Goal: Task Accomplishment & Management: Complete application form

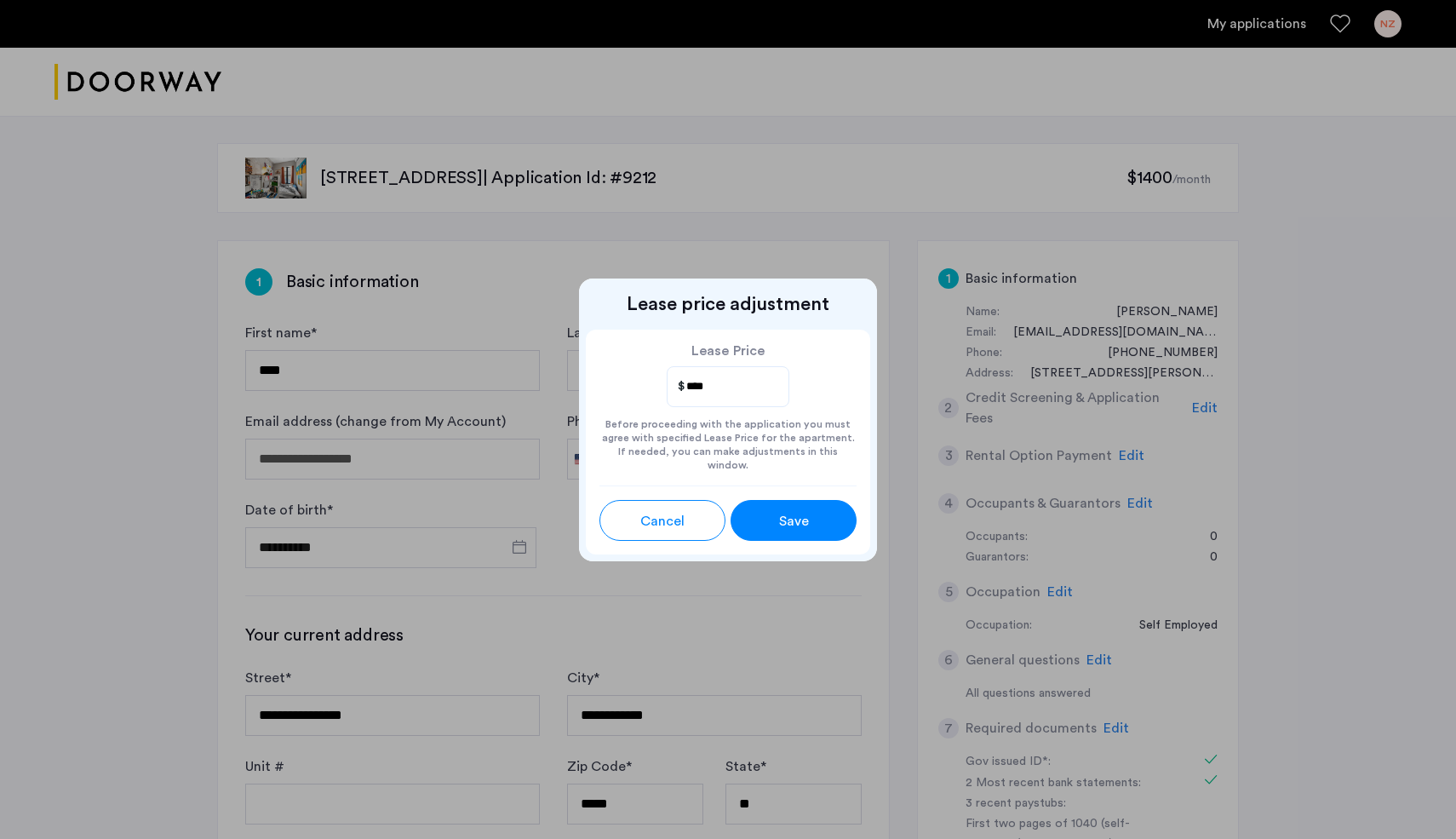
click at [686, 525] on button "Cancel" at bounding box center [662, 520] width 126 height 41
click at [679, 511] on span "Cancel" at bounding box center [662, 520] width 44 height 20
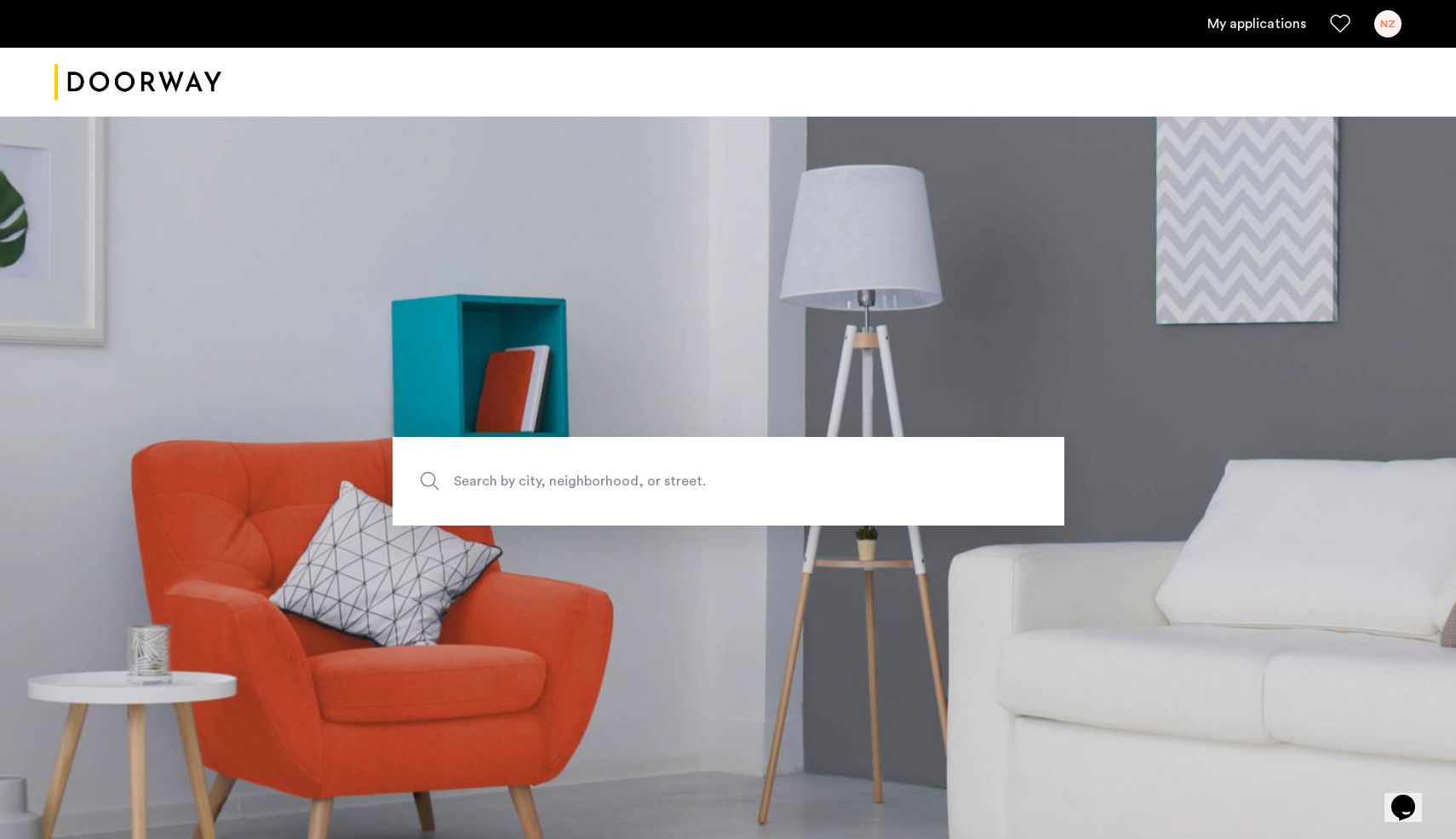
click at [207, 72] on img "Cazamio logo" at bounding box center [139, 82] width 167 height 64
click at [1271, 26] on link "My applications" at bounding box center [1256, 24] width 98 height 20
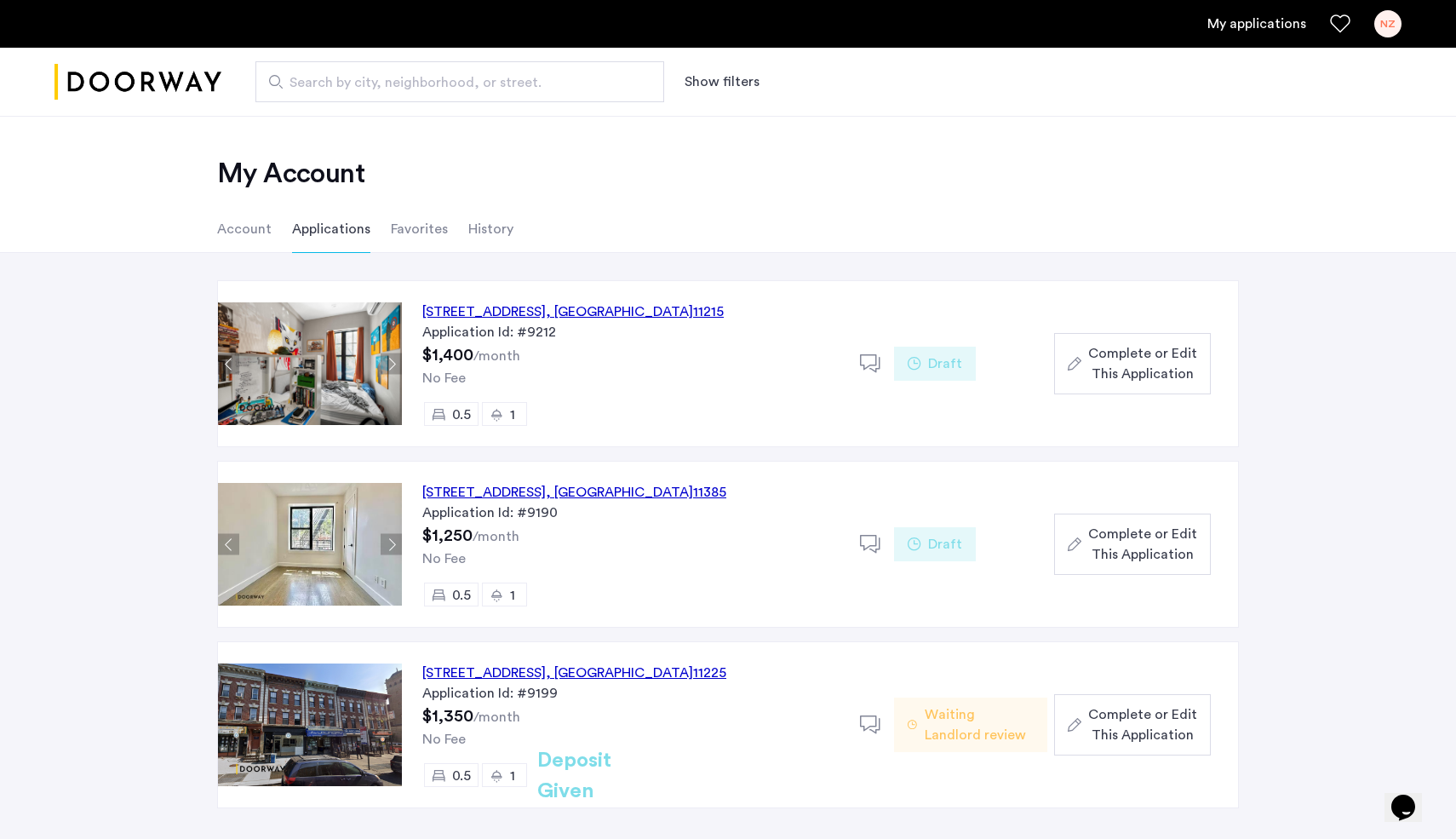
click at [667, 314] on span ", [GEOGRAPHIC_DATA]" at bounding box center [620, 312] width 147 height 14
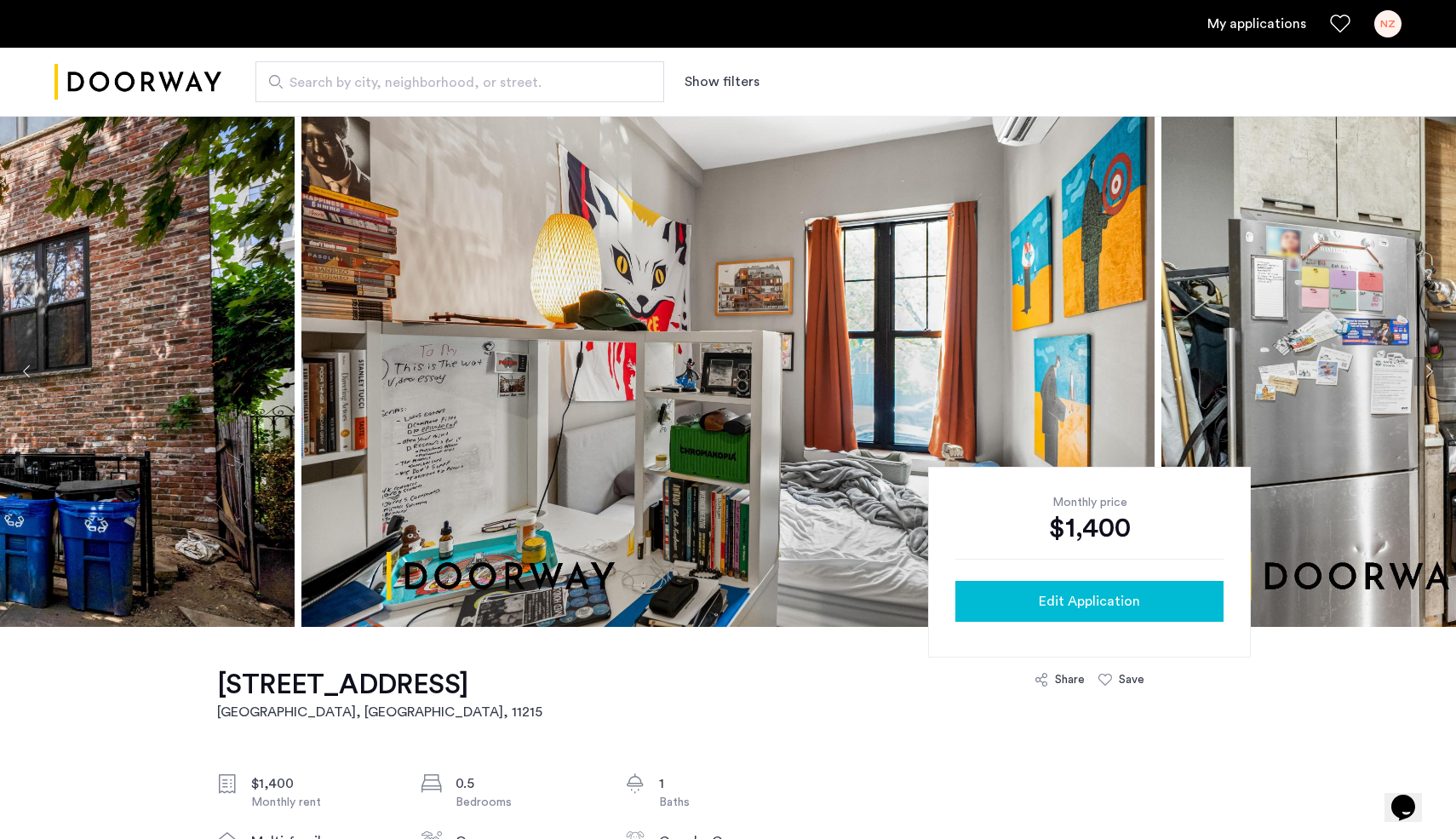
click at [999, 605] on div "Edit Application" at bounding box center [1089, 600] width 241 height 20
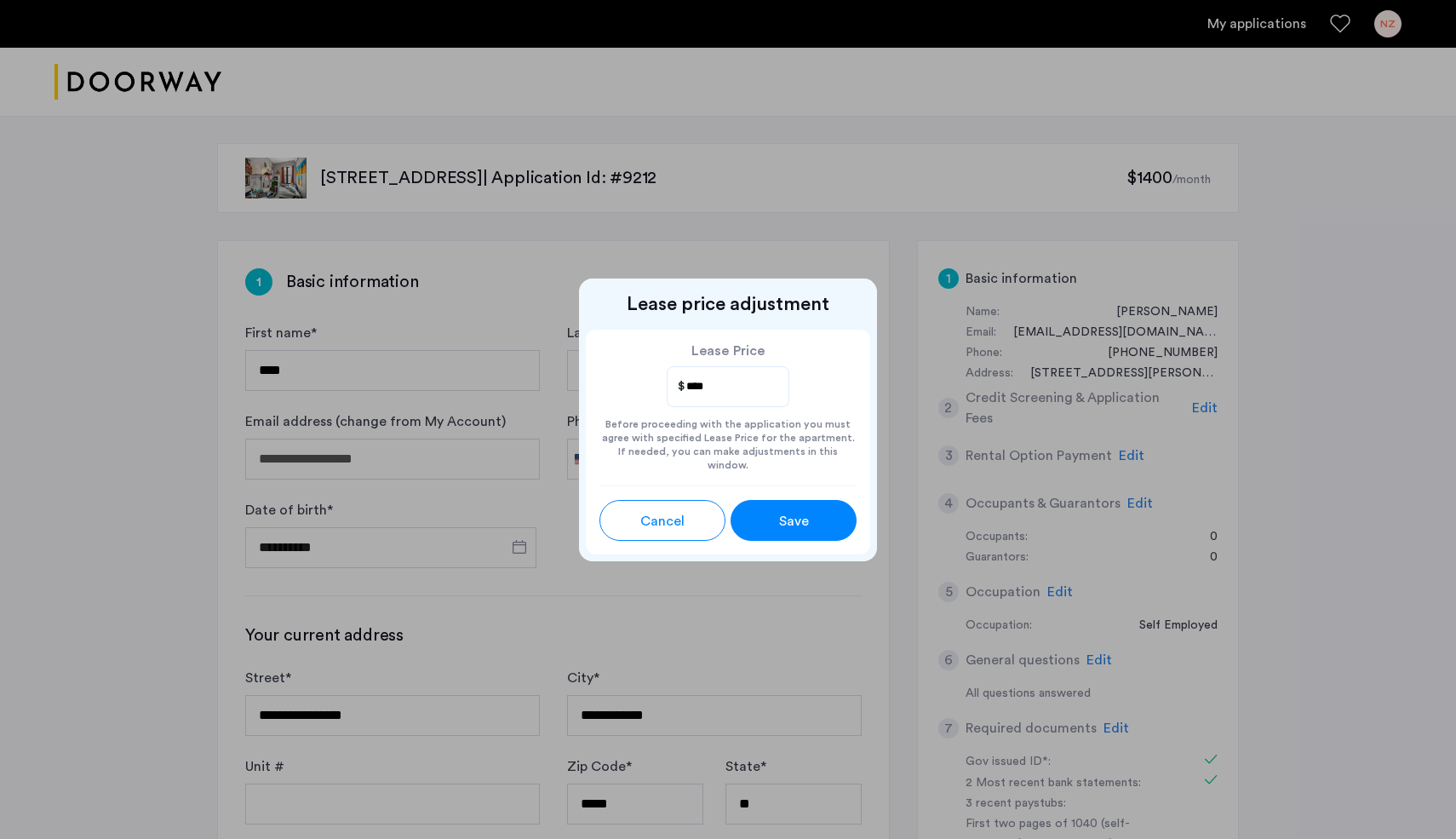
click at [782, 513] on span "Save" at bounding box center [794, 520] width 30 height 20
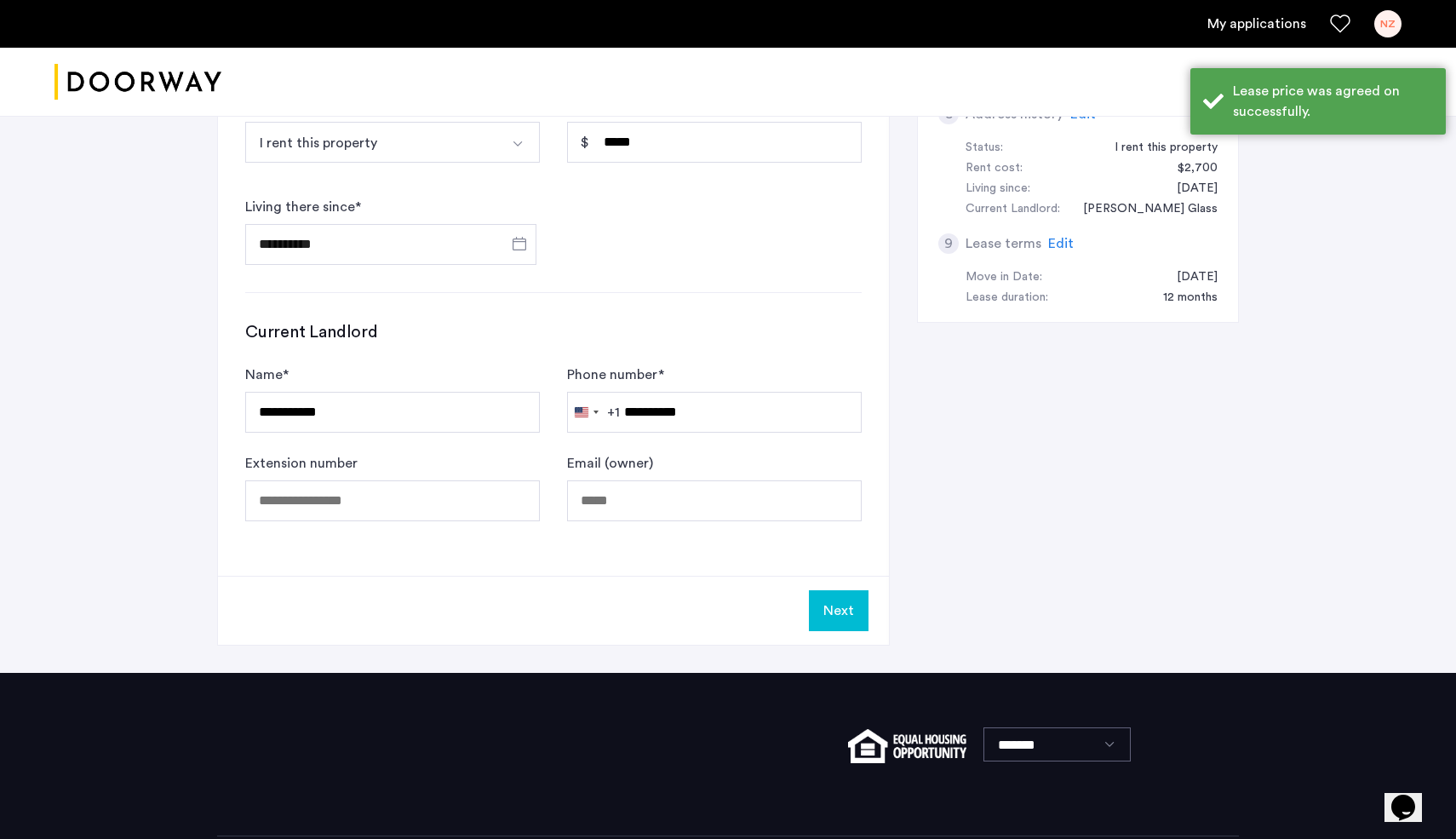
scroll to position [802, 0]
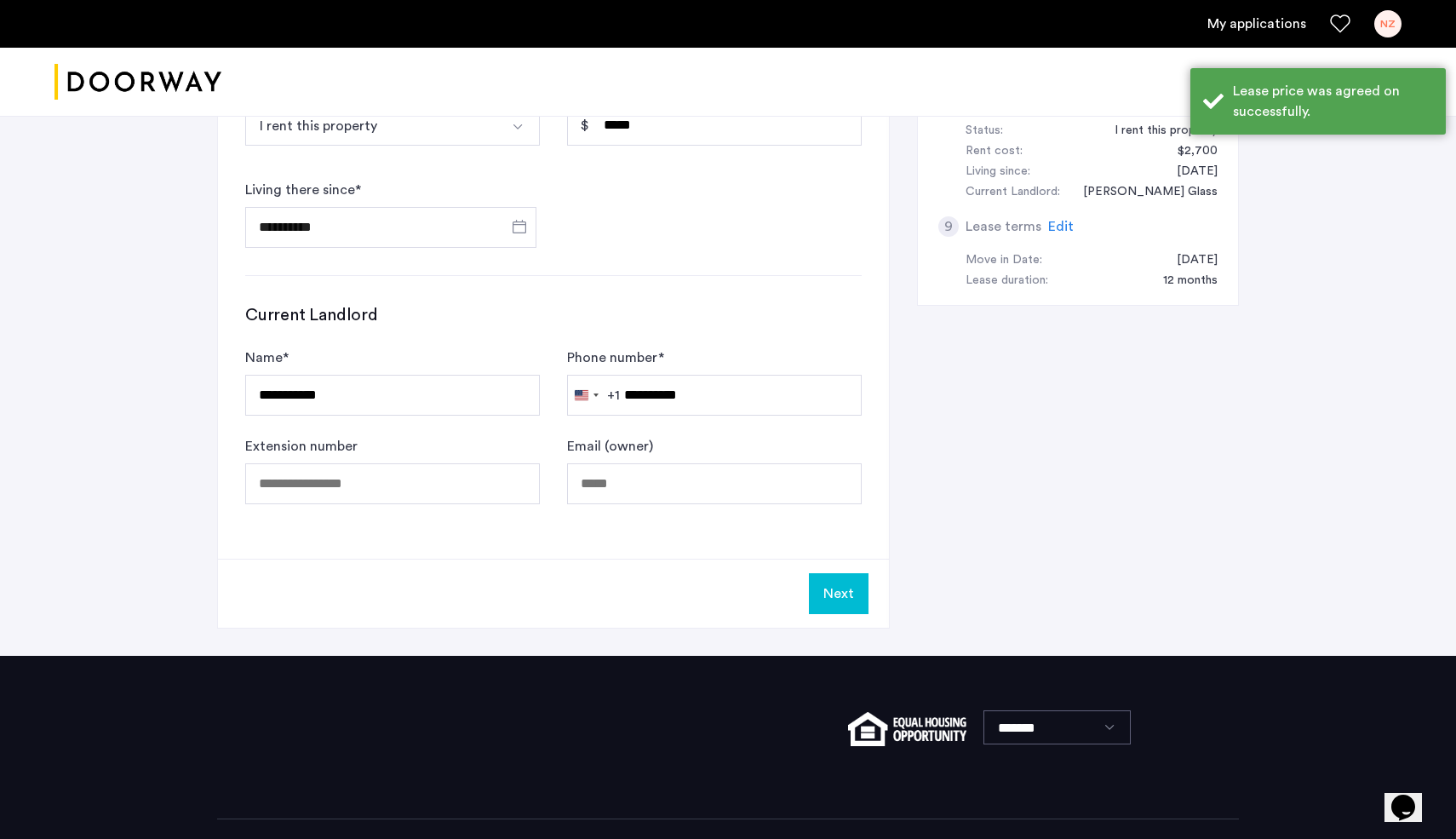
click at [840, 599] on button "Next" at bounding box center [839, 593] width 59 height 41
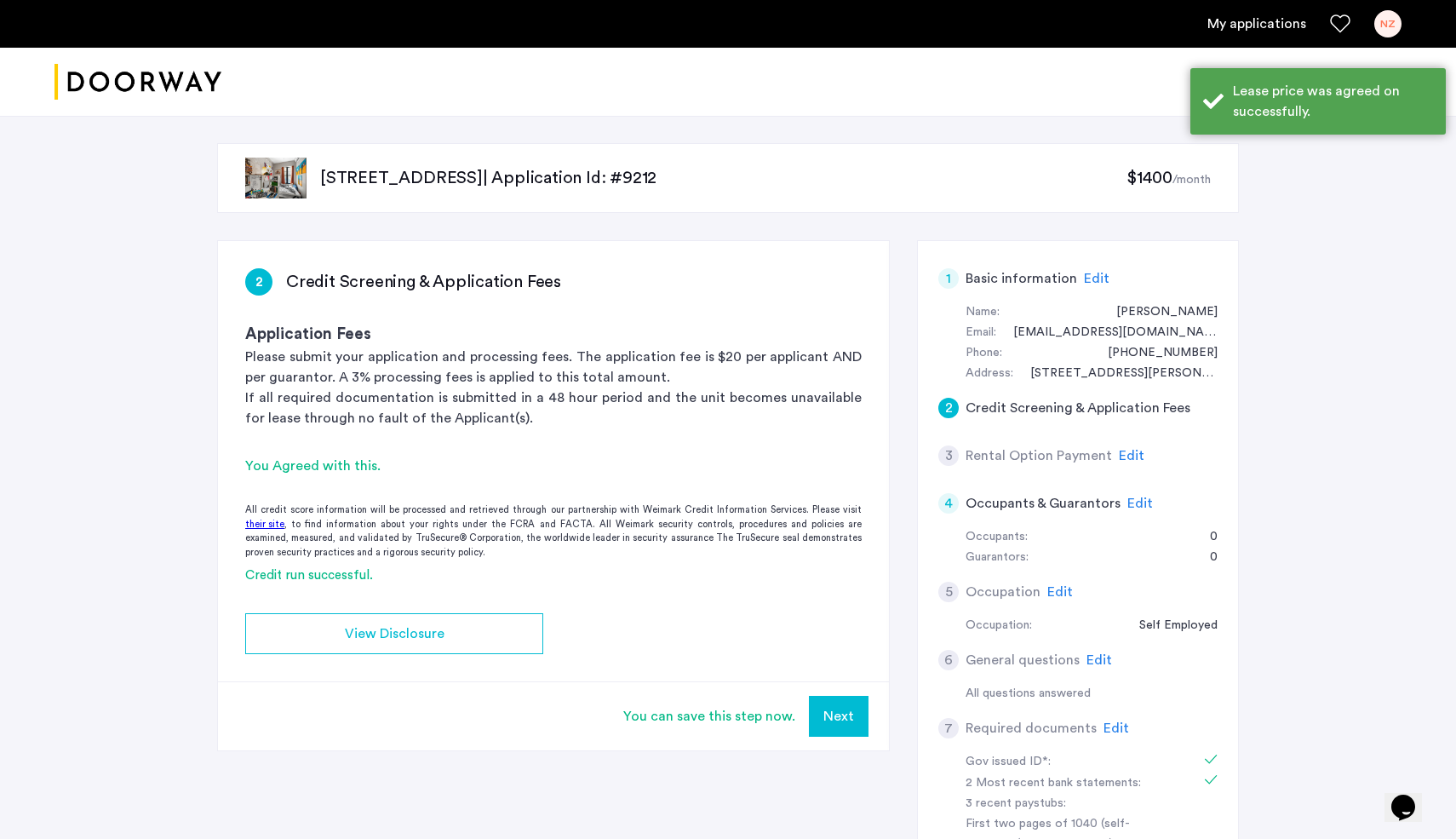
click at [836, 721] on button "Next" at bounding box center [839, 716] width 59 height 41
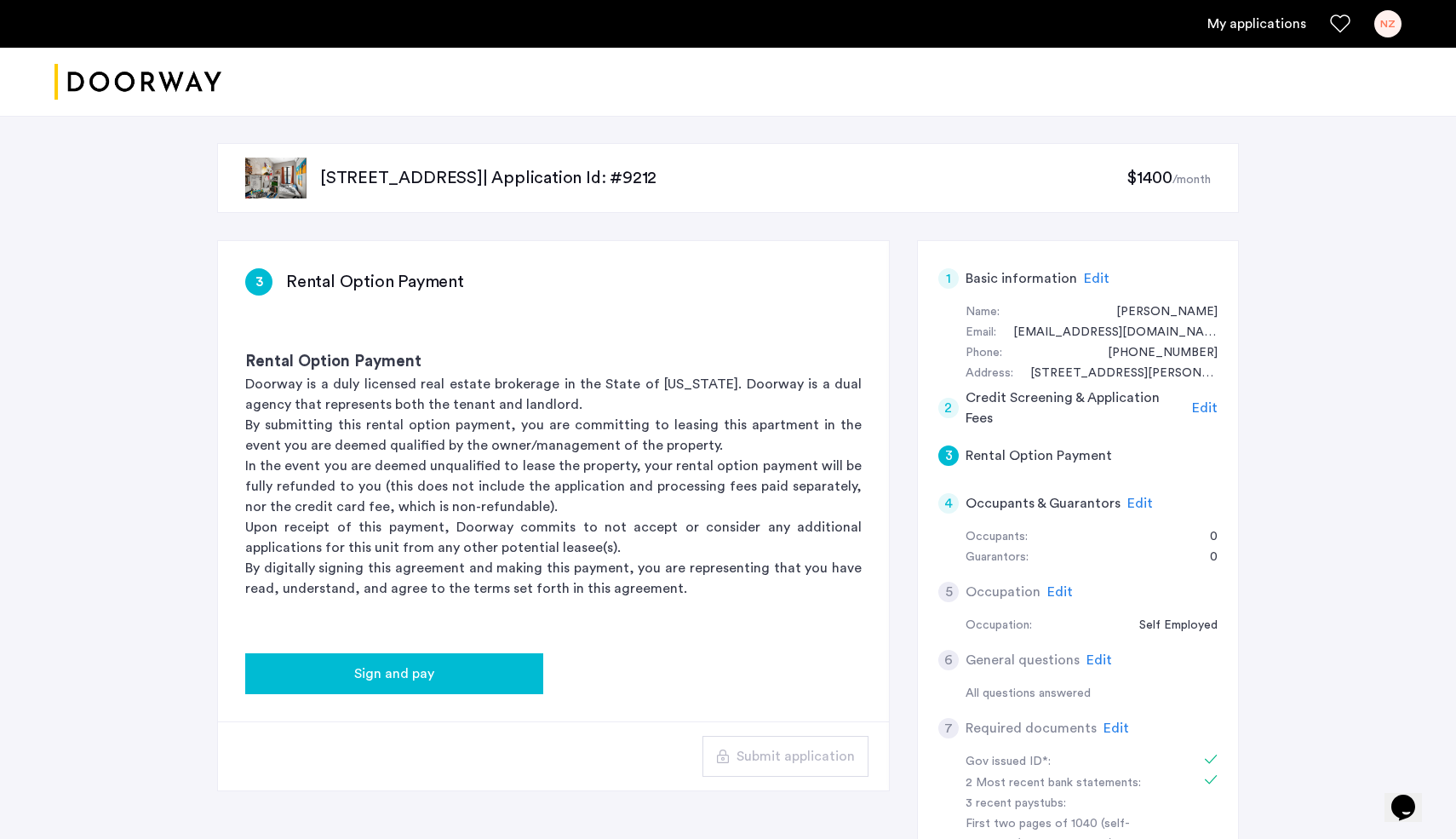
click at [409, 687] on button "Sign and pay" at bounding box center [394, 673] width 298 height 41
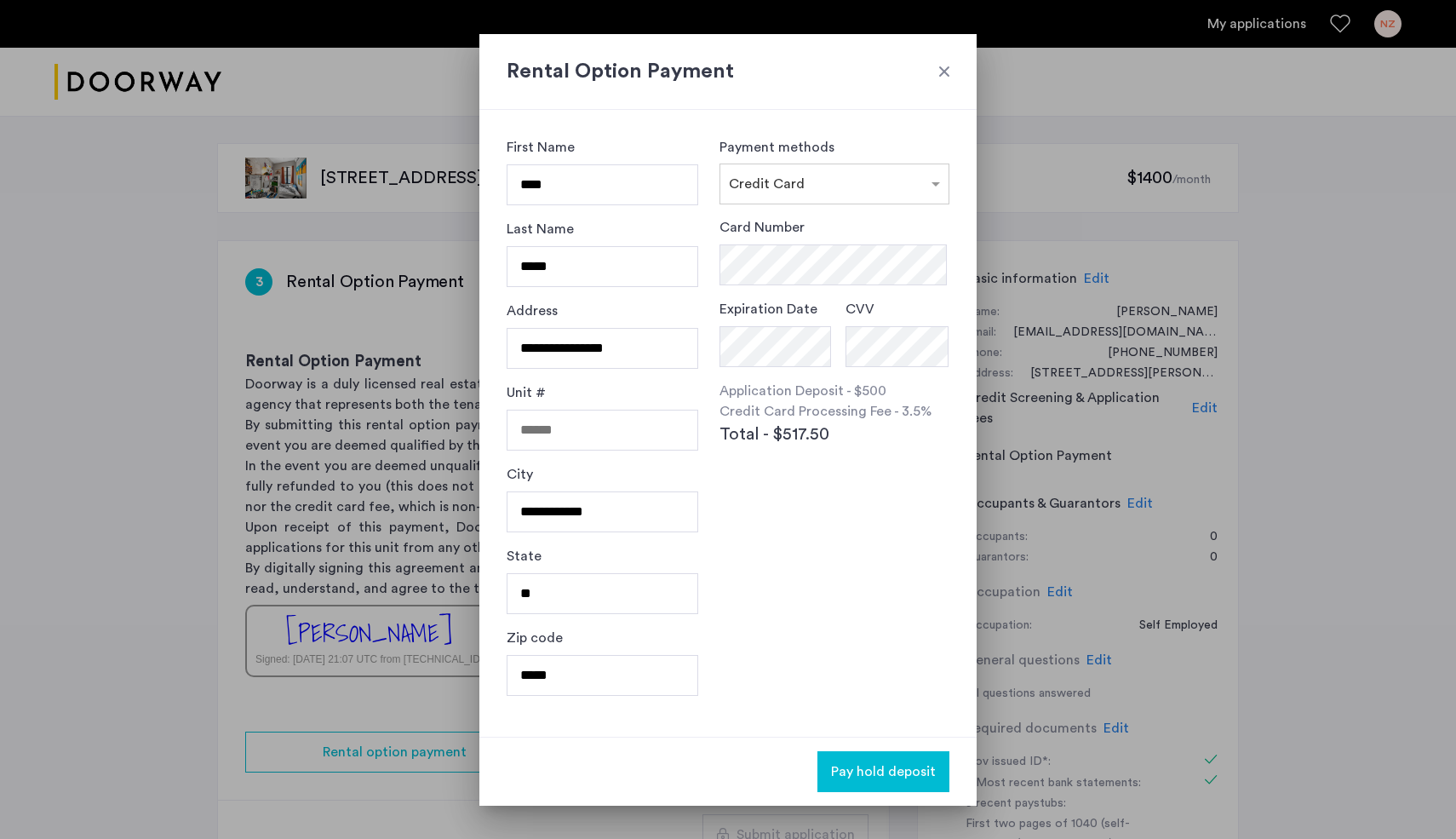
click at [796, 288] on form "Card Number Expiration Date CVV" at bounding box center [835, 292] width 230 height 150
click at [891, 764] on span "Pay hold deposit" at bounding box center [884, 771] width 105 height 20
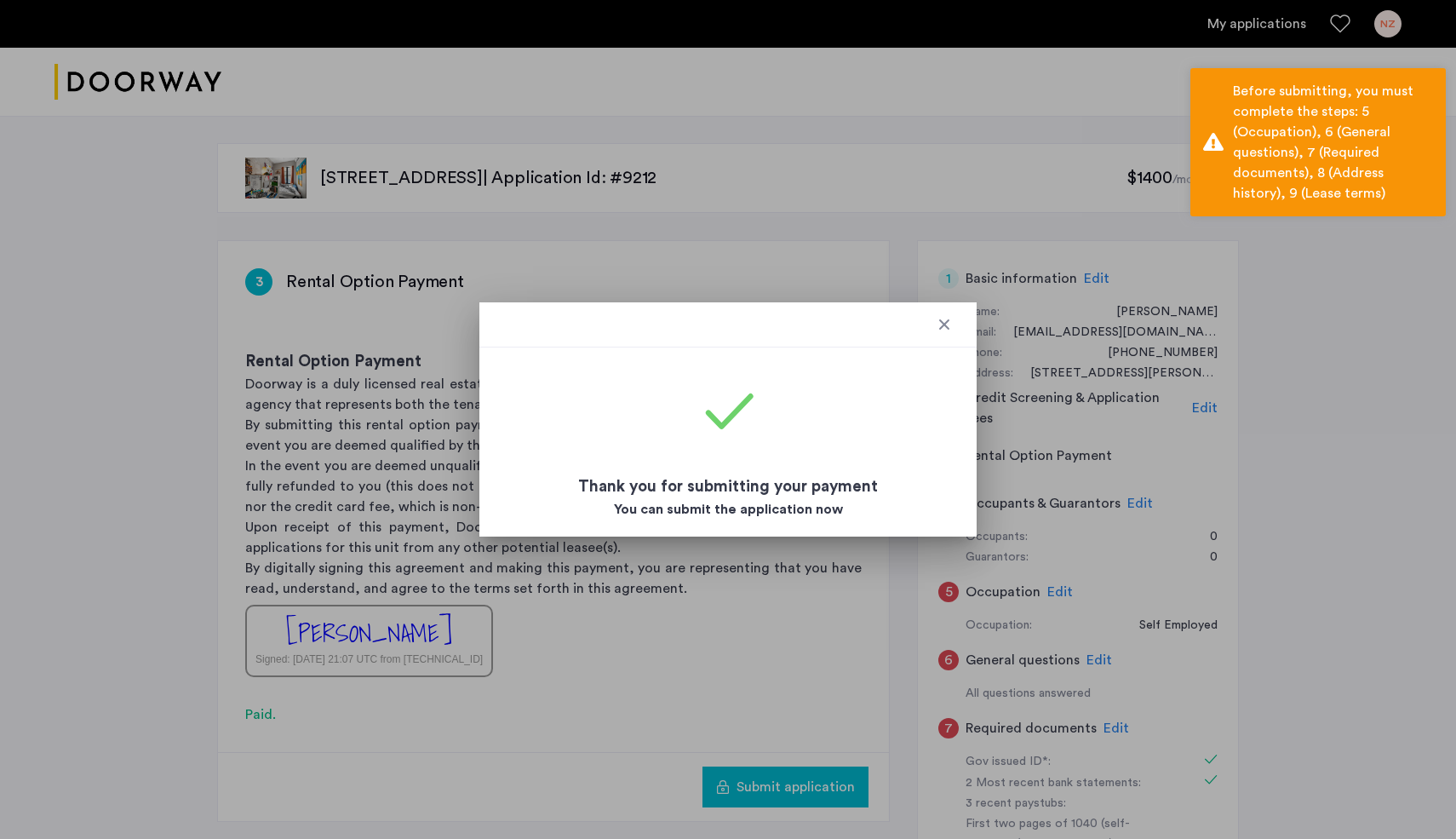
click at [960, 315] on div at bounding box center [728, 325] width 498 height 45
click at [932, 328] on div at bounding box center [728, 325] width 498 height 45
click at [945, 325] on div at bounding box center [945, 325] width 17 height 17
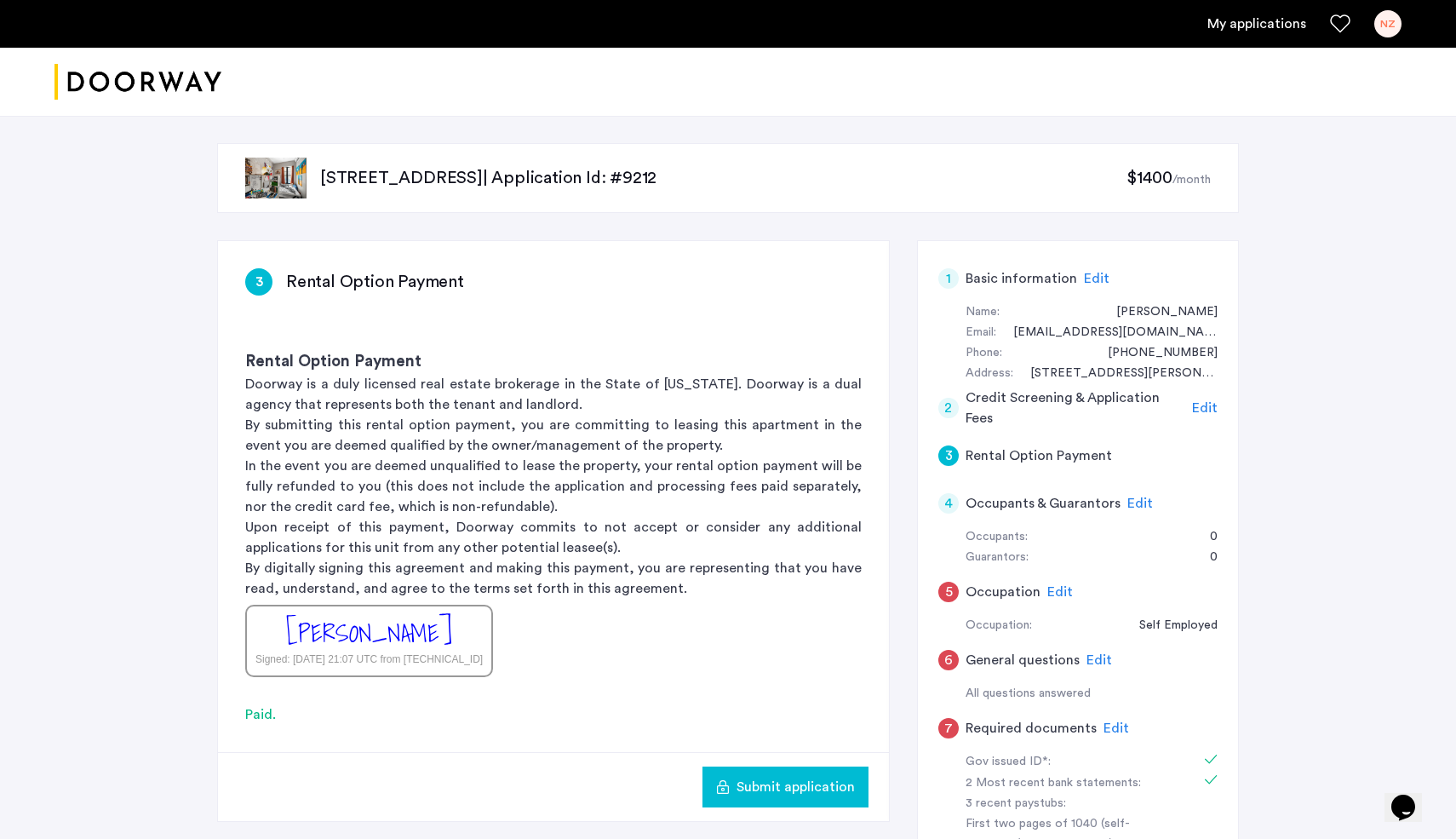
click at [1054, 587] on span "Edit" at bounding box center [1060, 592] width 25 height 14
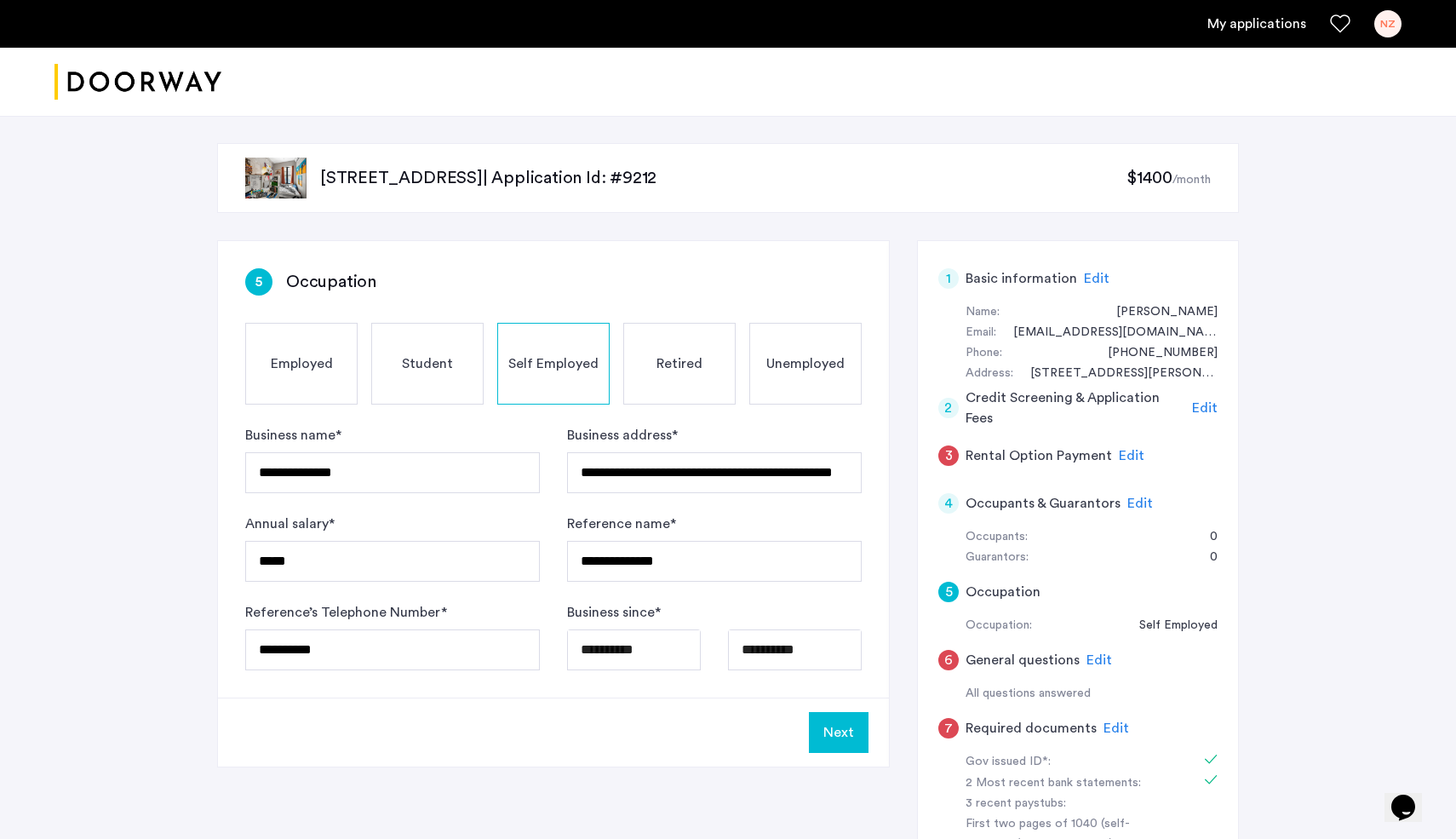
click at [1089, 663] on span "Edit" at bounding box center [1099, 660] width 25 height 14
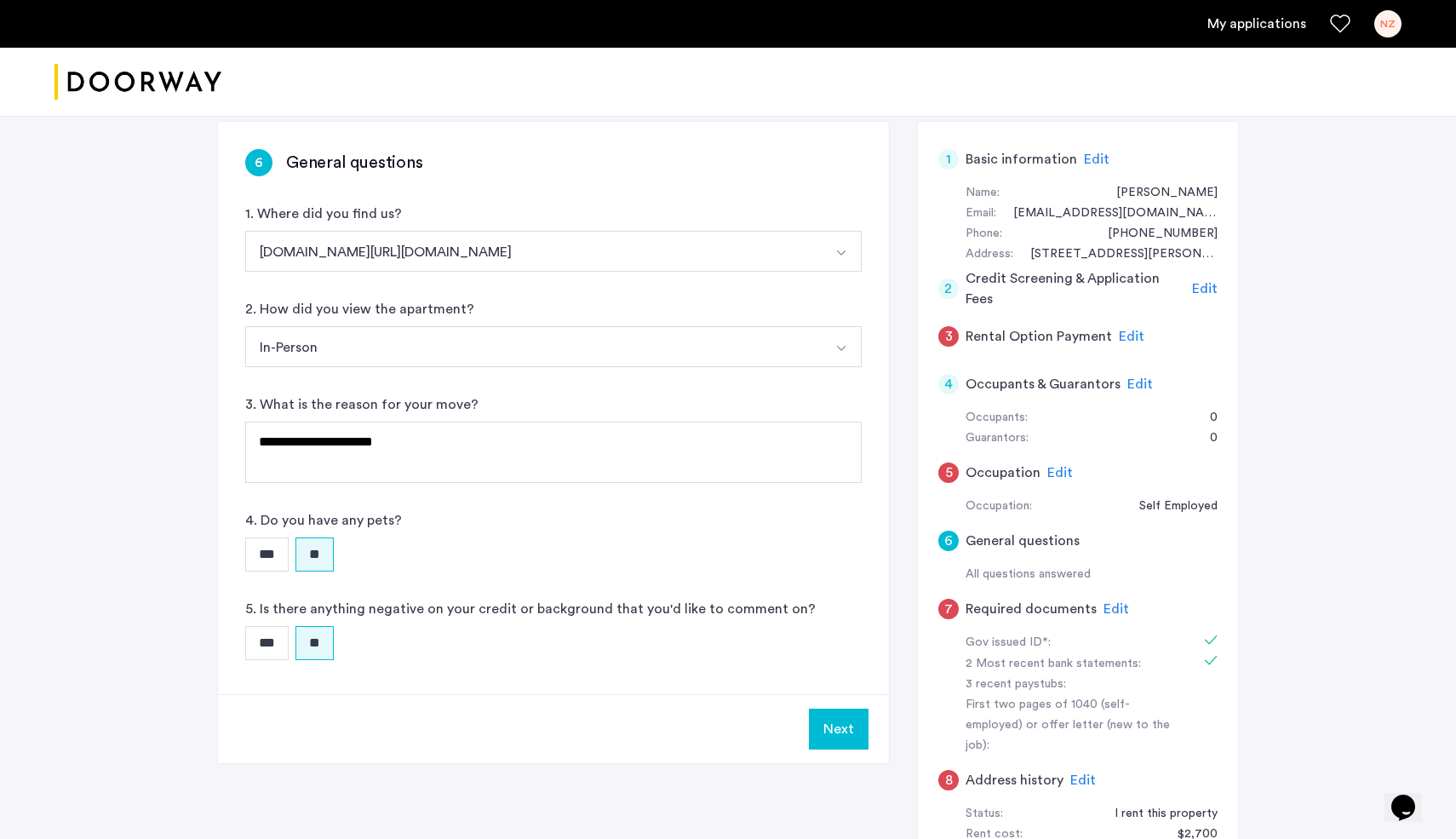
scroll to position [127, 0]
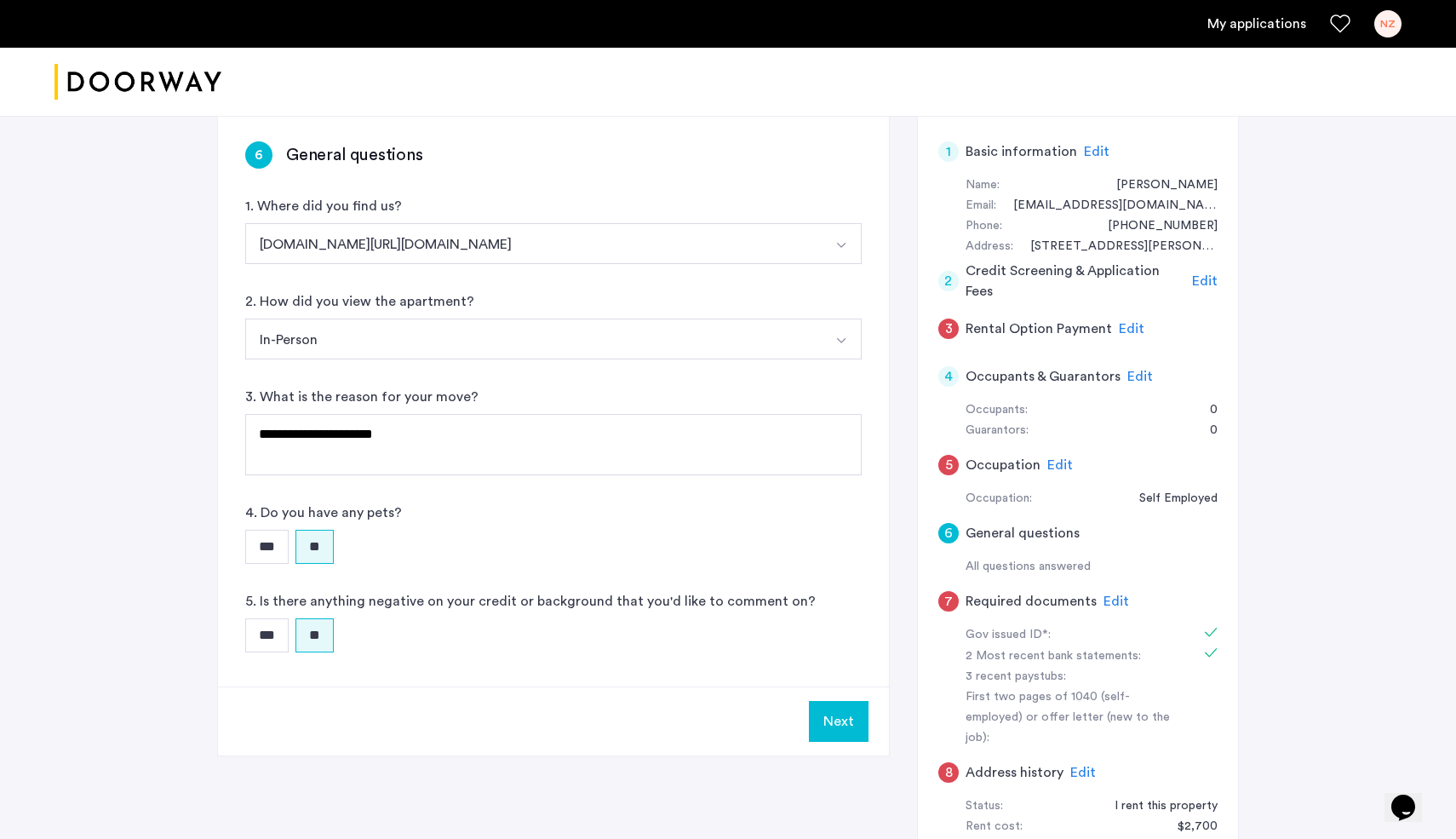
click at [1104, 604] on span "Edit" at bounding box center [1116, 601] width 25 height 14
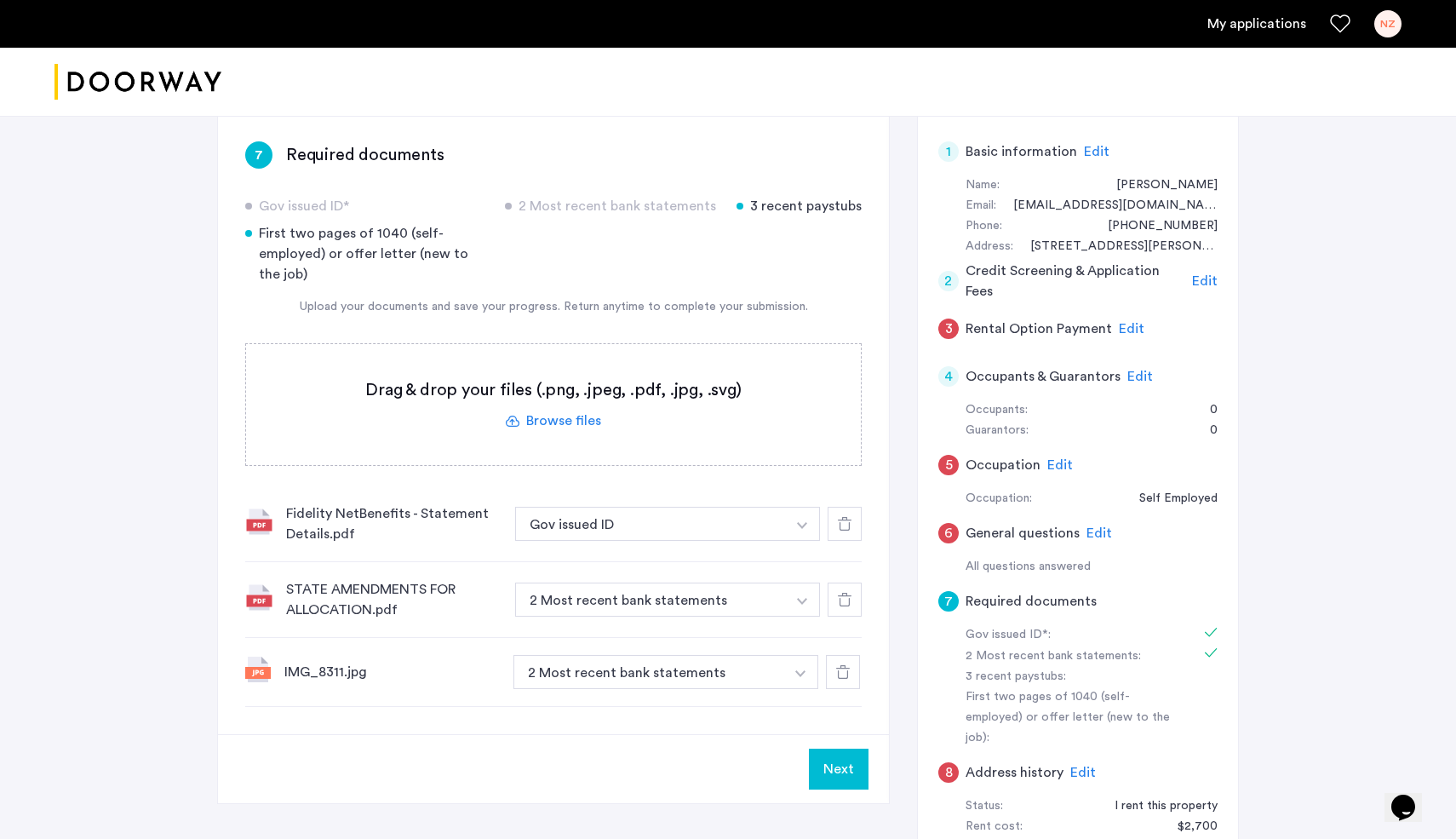
click at [584, 418] on label at bounding box center [553, 404] width 615 height 121
click at [0, 0] on input "file" at bounding box center [0, 0] width 0 height 0
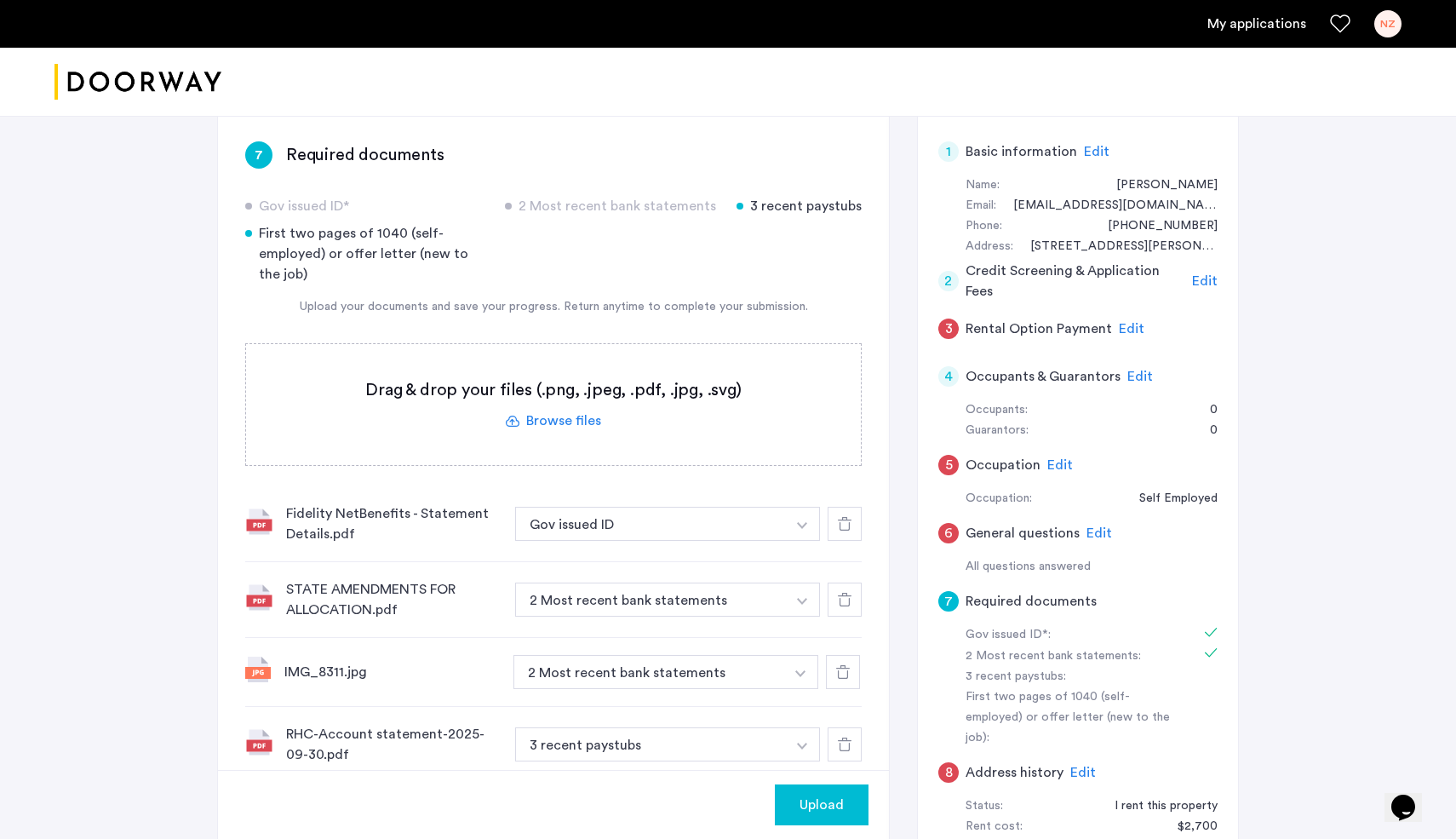
click at [829, 801] on span "Upload" at bounding box center [822, 804] width 44 height 20
click at [335, 677] on div "IMG_8311.jpg" at bounding box center [391, 671] width 215 height 20
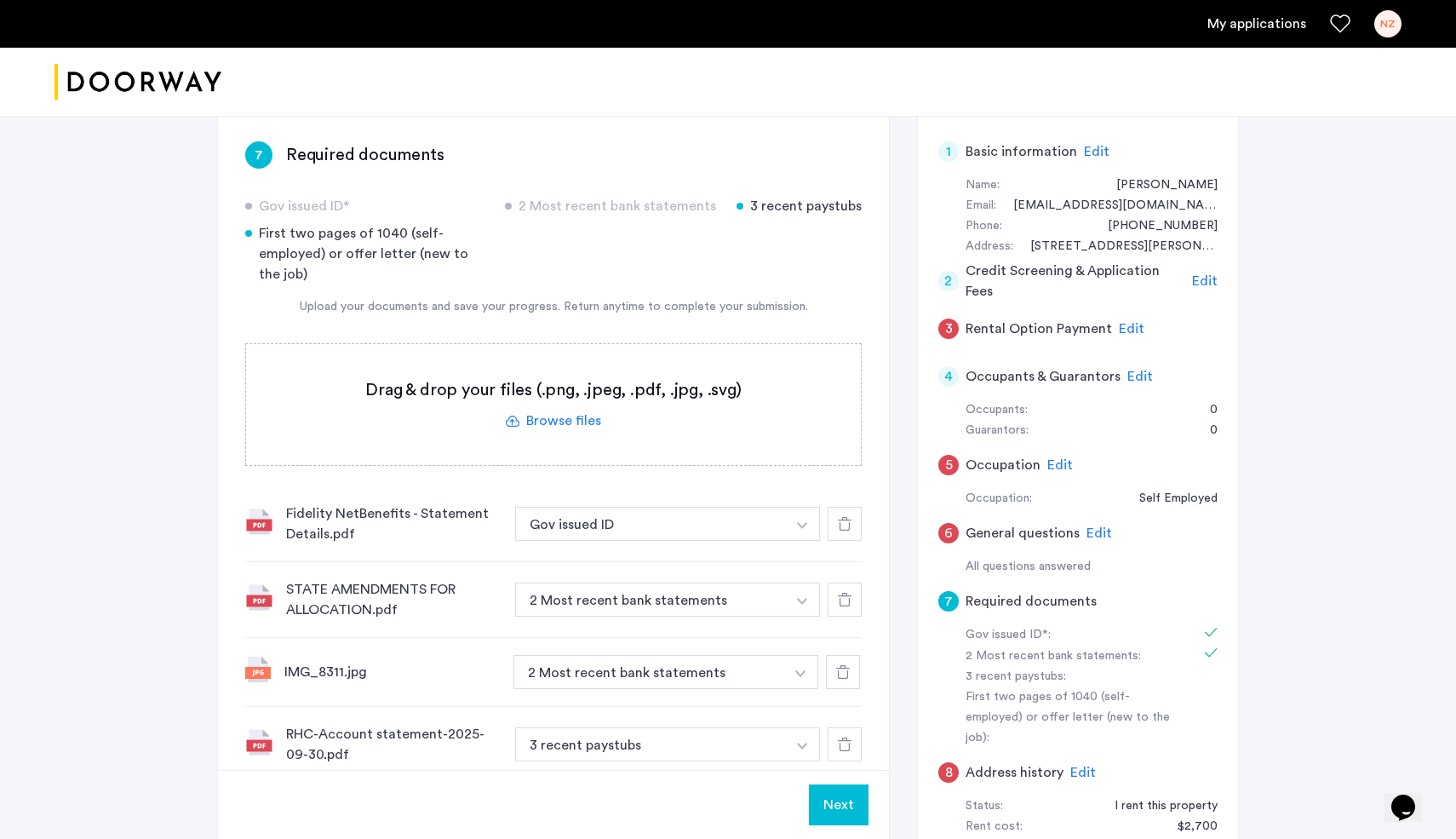
click at [376, 677] on div "IMG_8311.jpg" at bounding box center [391, 671] width 215 height 20
click at [833, 803] on button "Next" at bounding box center [839, 804] width 59 height 41
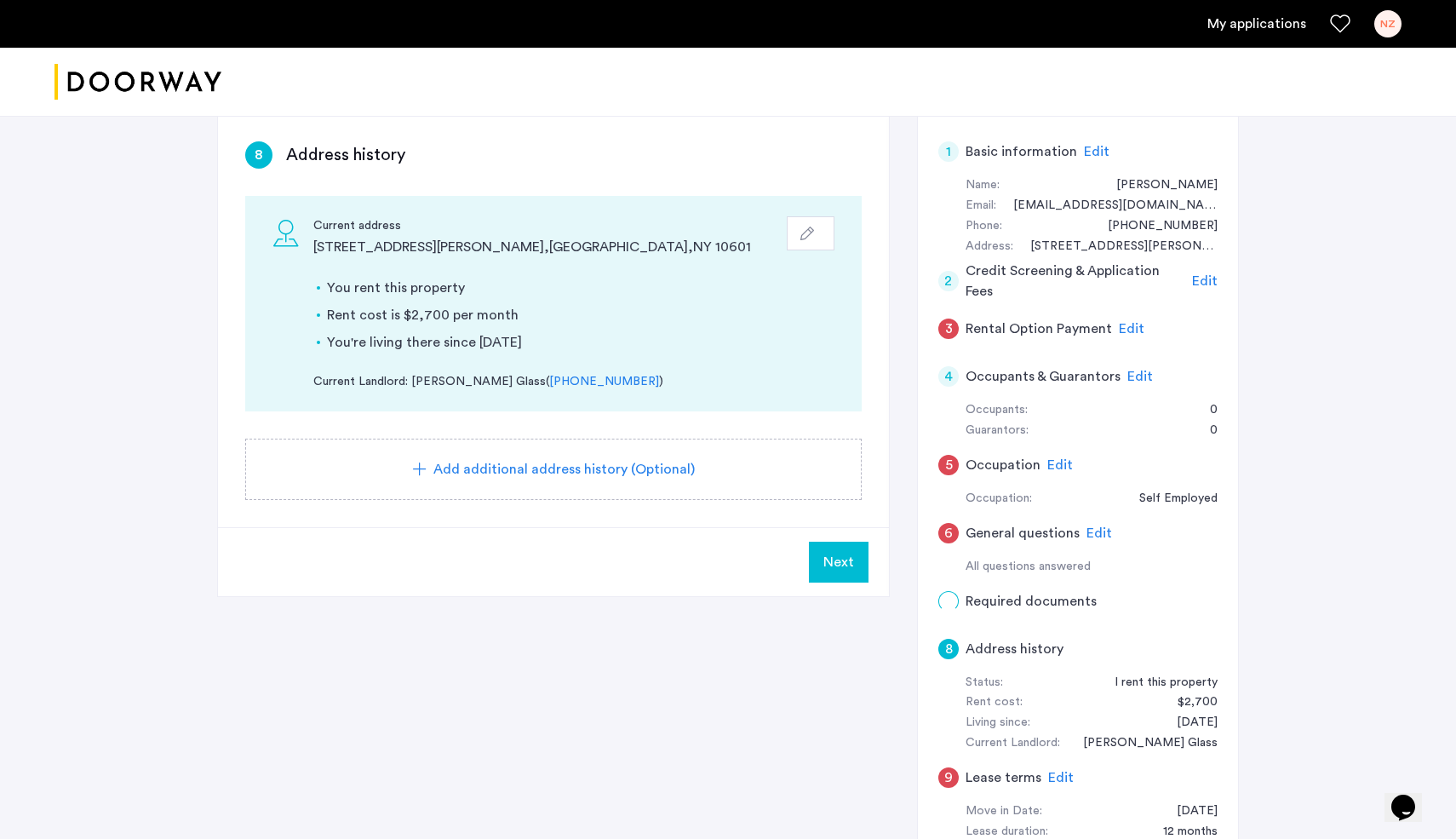
scroll to position [0, 0]
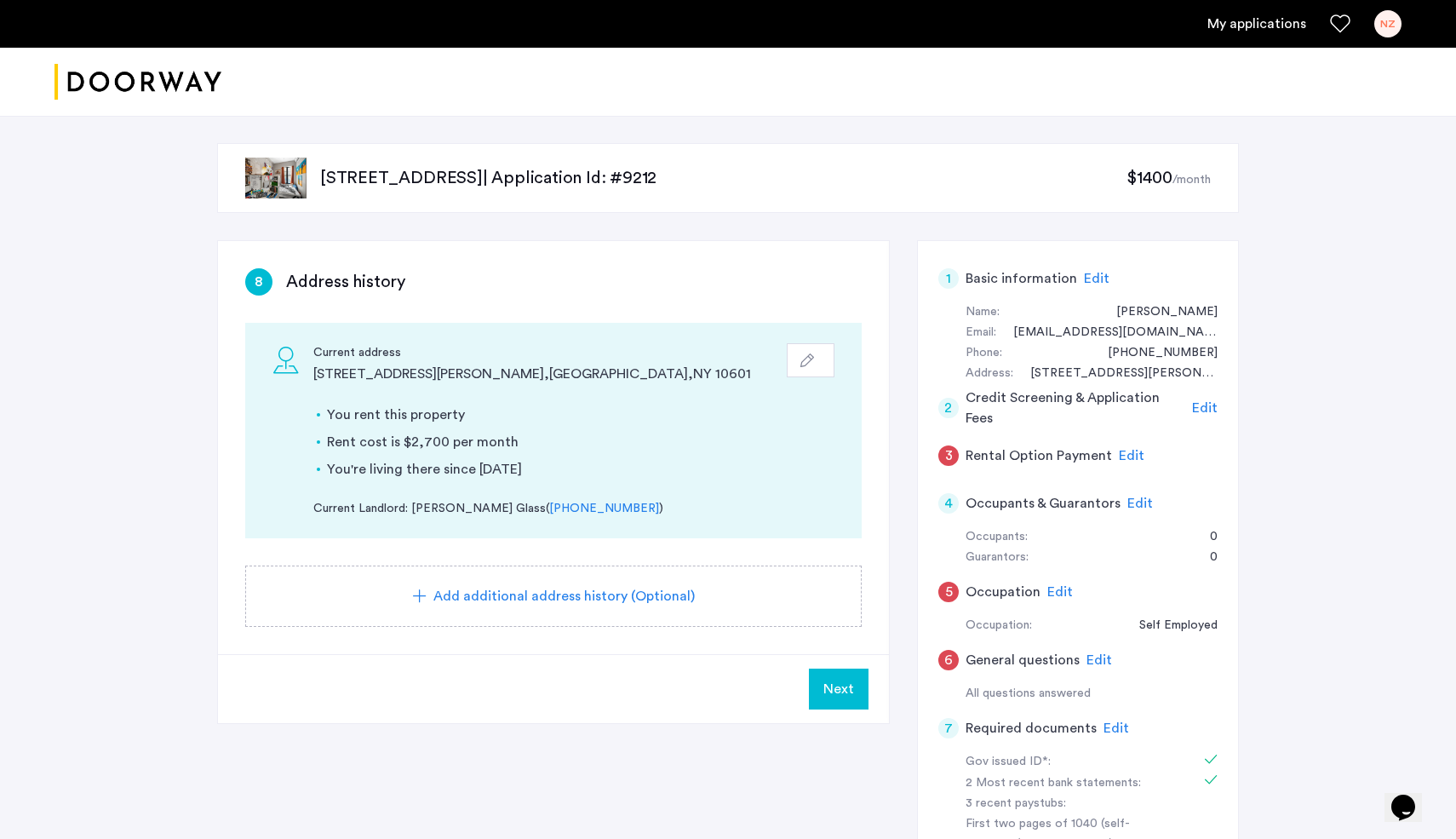
click at [836, 694] on span "Next" at bounding box center [838, 688] width 30 height 20
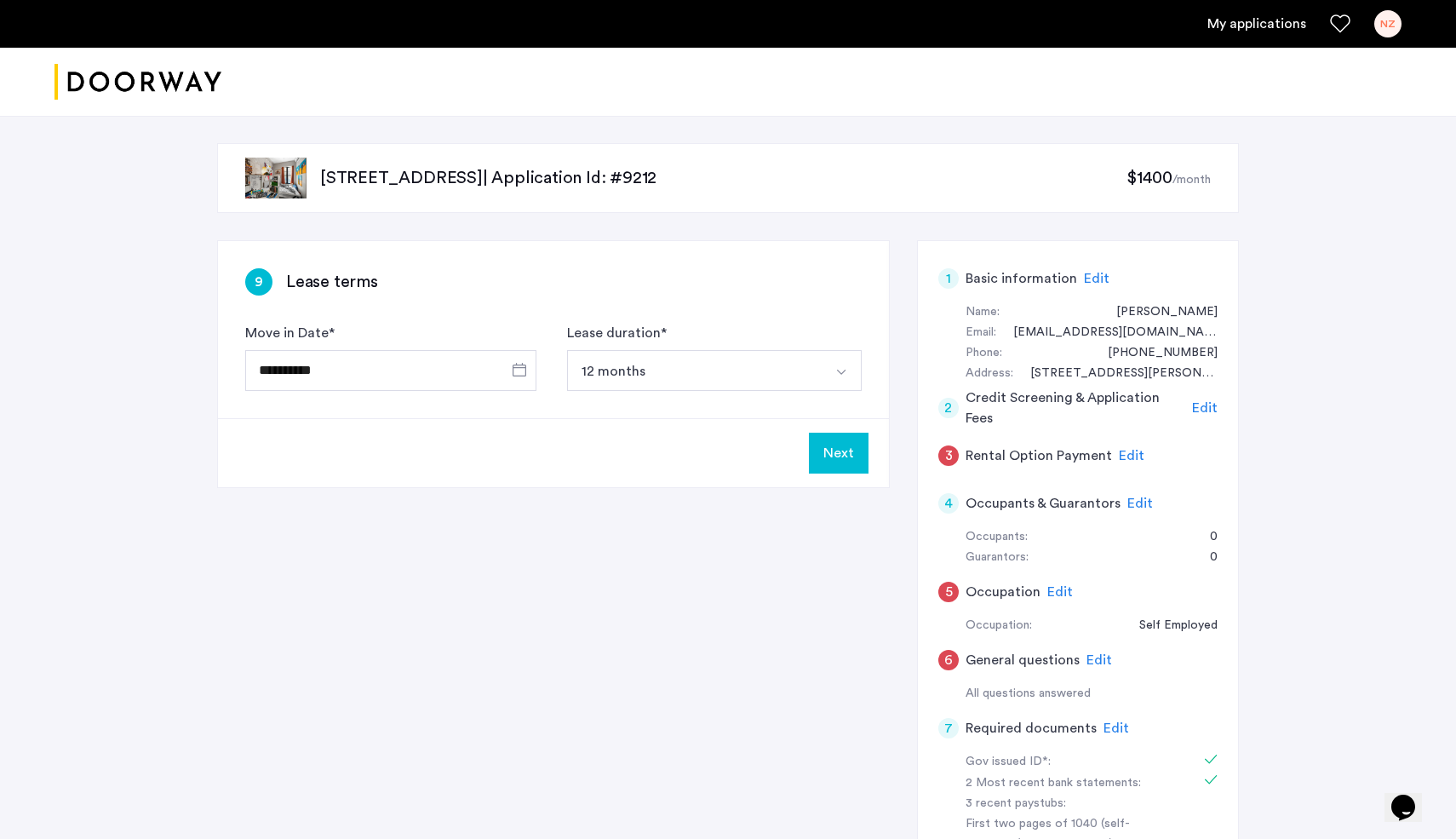
click at [828, 466] on button "Next" at bounding box center [839, 453] width 59 height 41
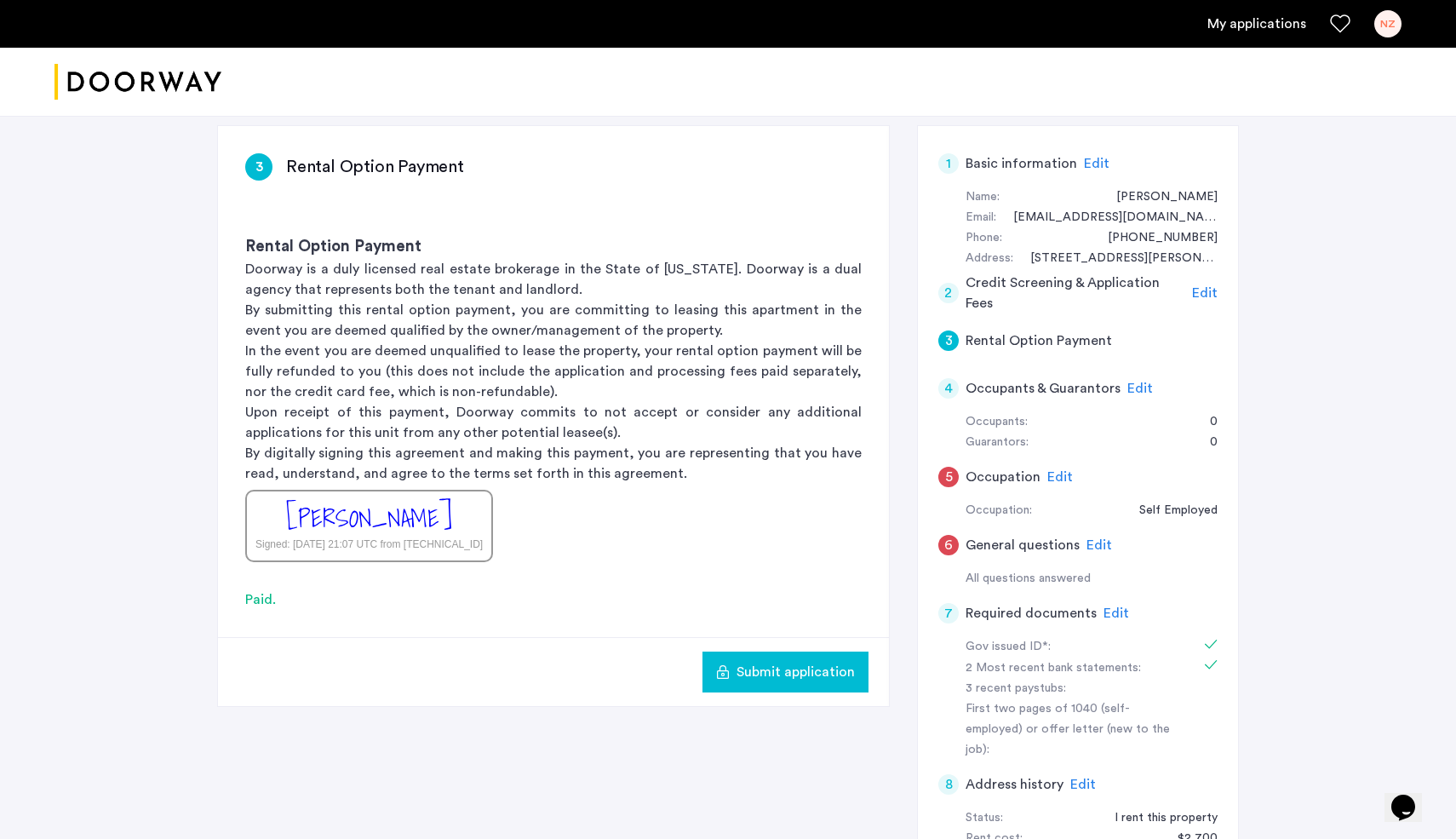
scroll to position [103, 0]
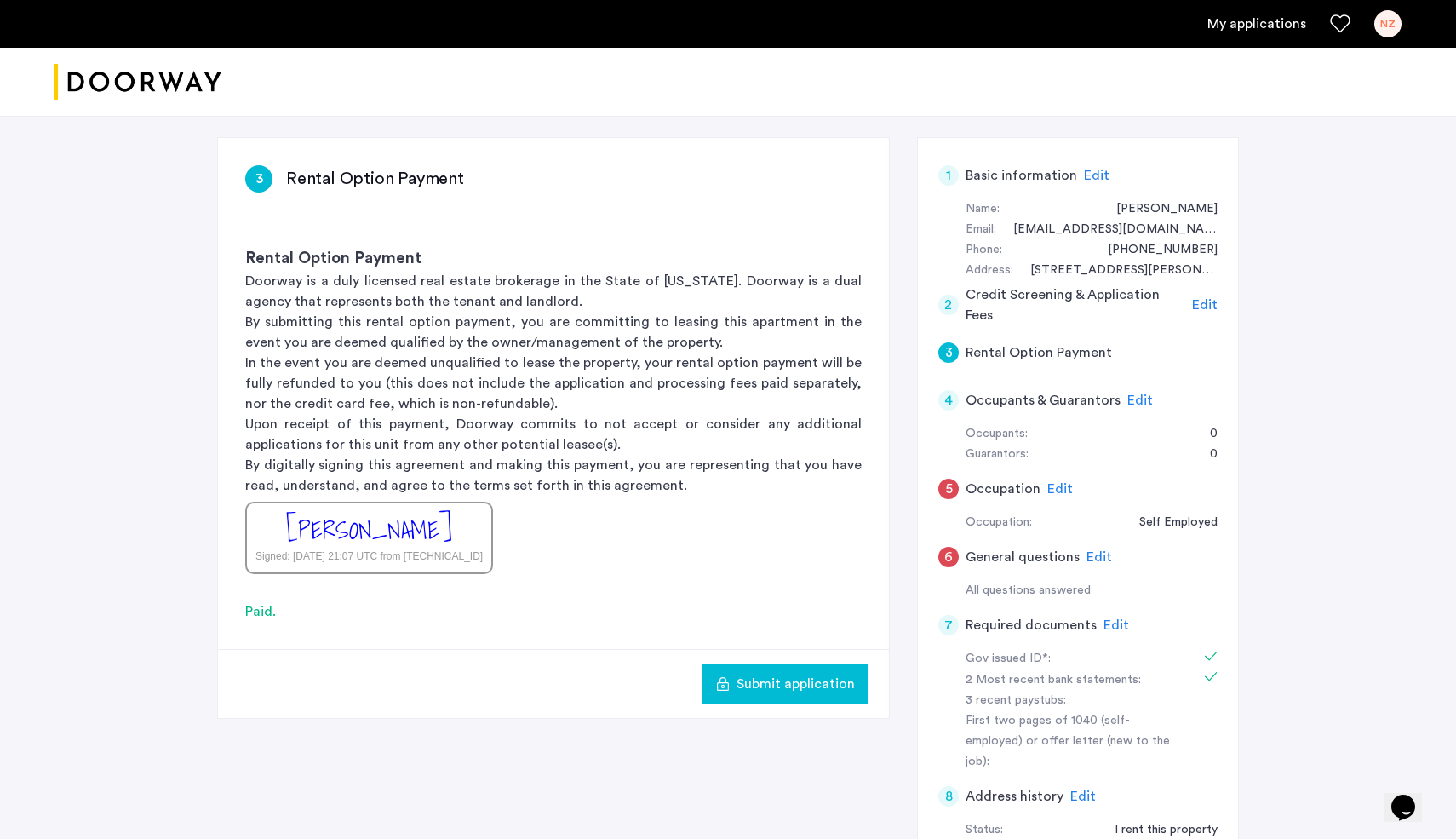
click at [836, 666] on button "Submit application" at bounding box center [785, 683] width 166 height 41
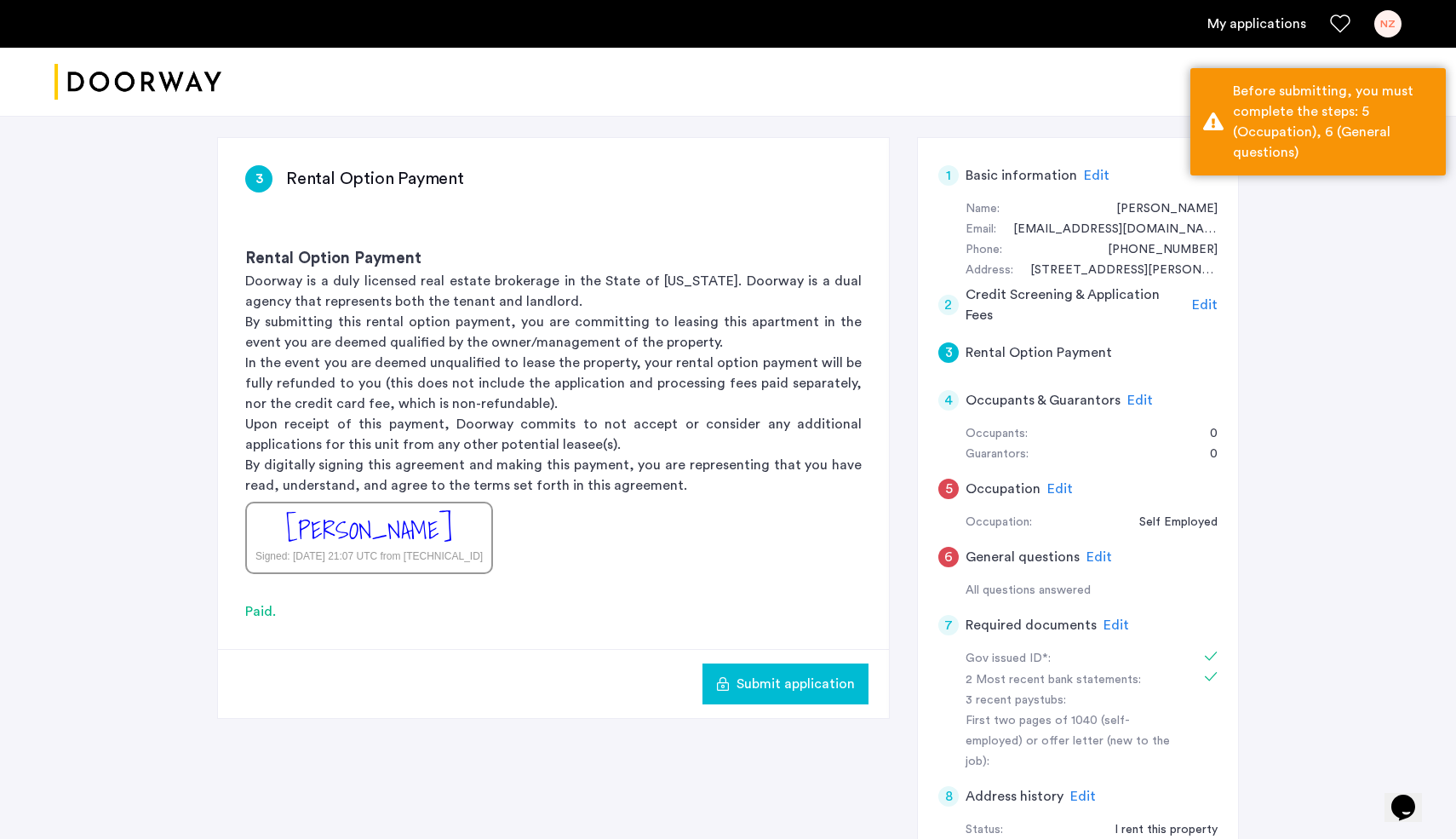
scroll to position [112, 0]
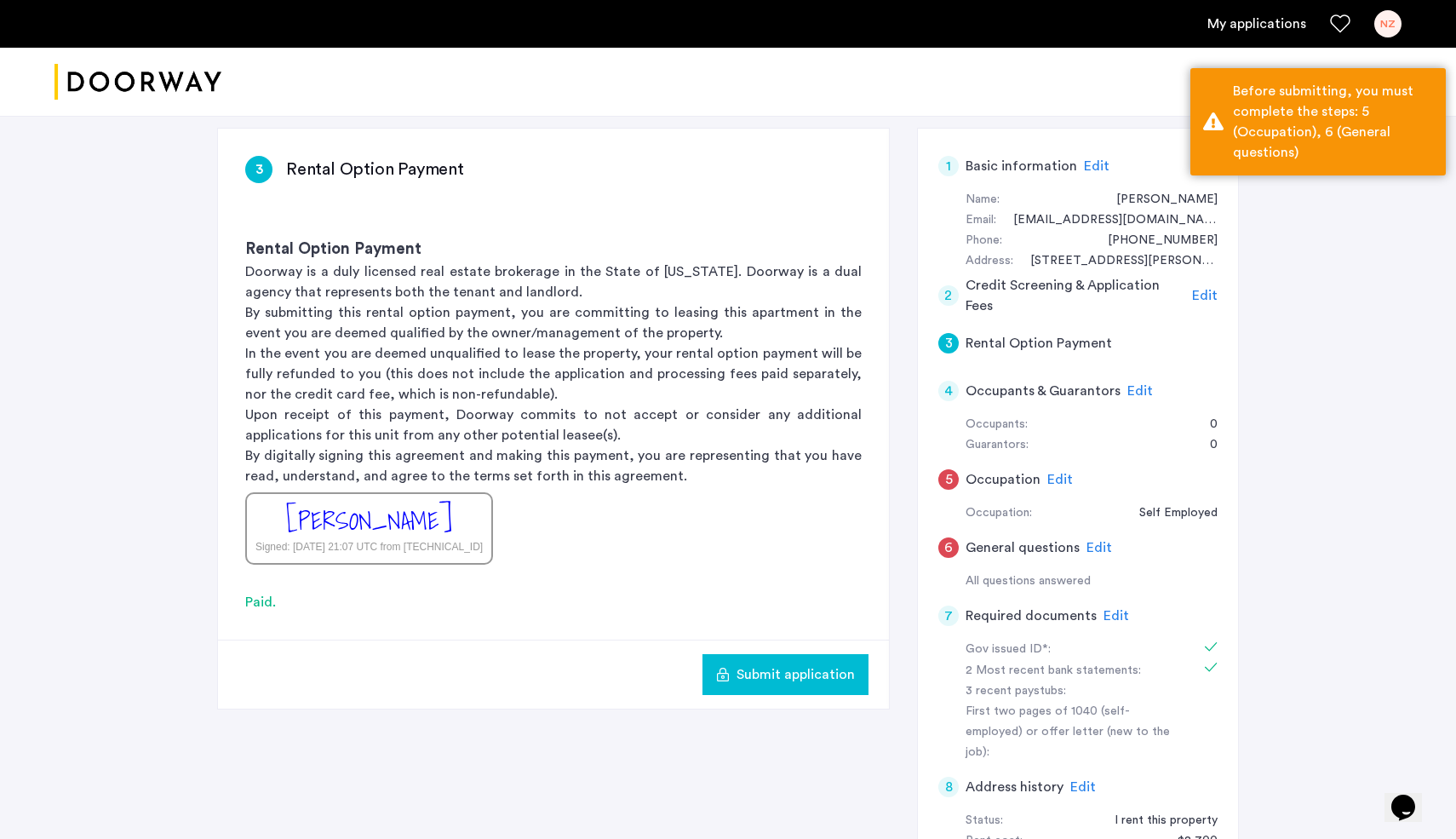
click at [1053, 479] on span "Edit" at bounding box center [1060, 479] width 25 height 14
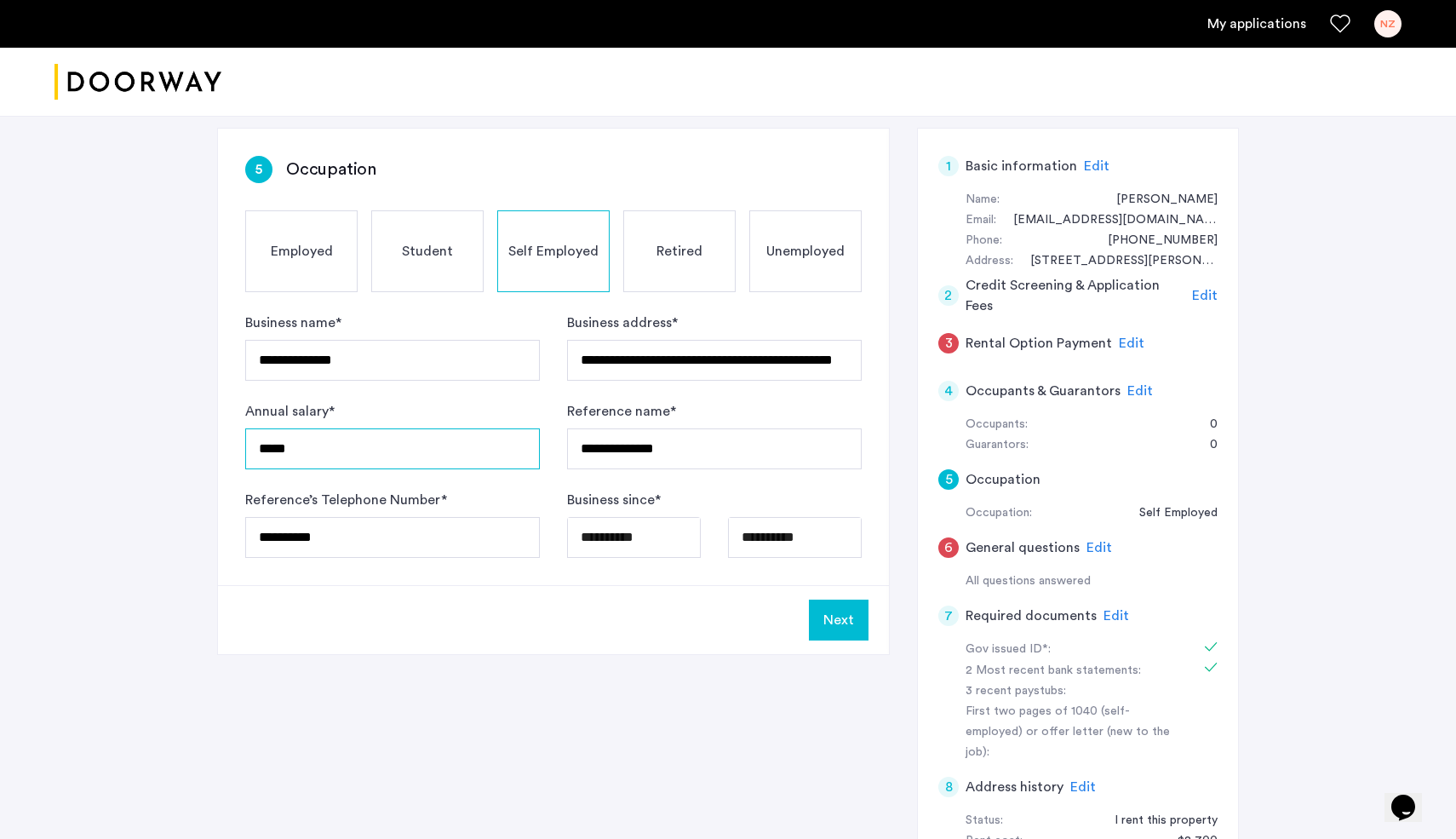
click at [406, 466] on input "*****" at bounding box center [392, 449] width 295 height 41
type input "*****"
click at [828, 606] on button "Next" at bounding box center [839, 619] width 59 height 41
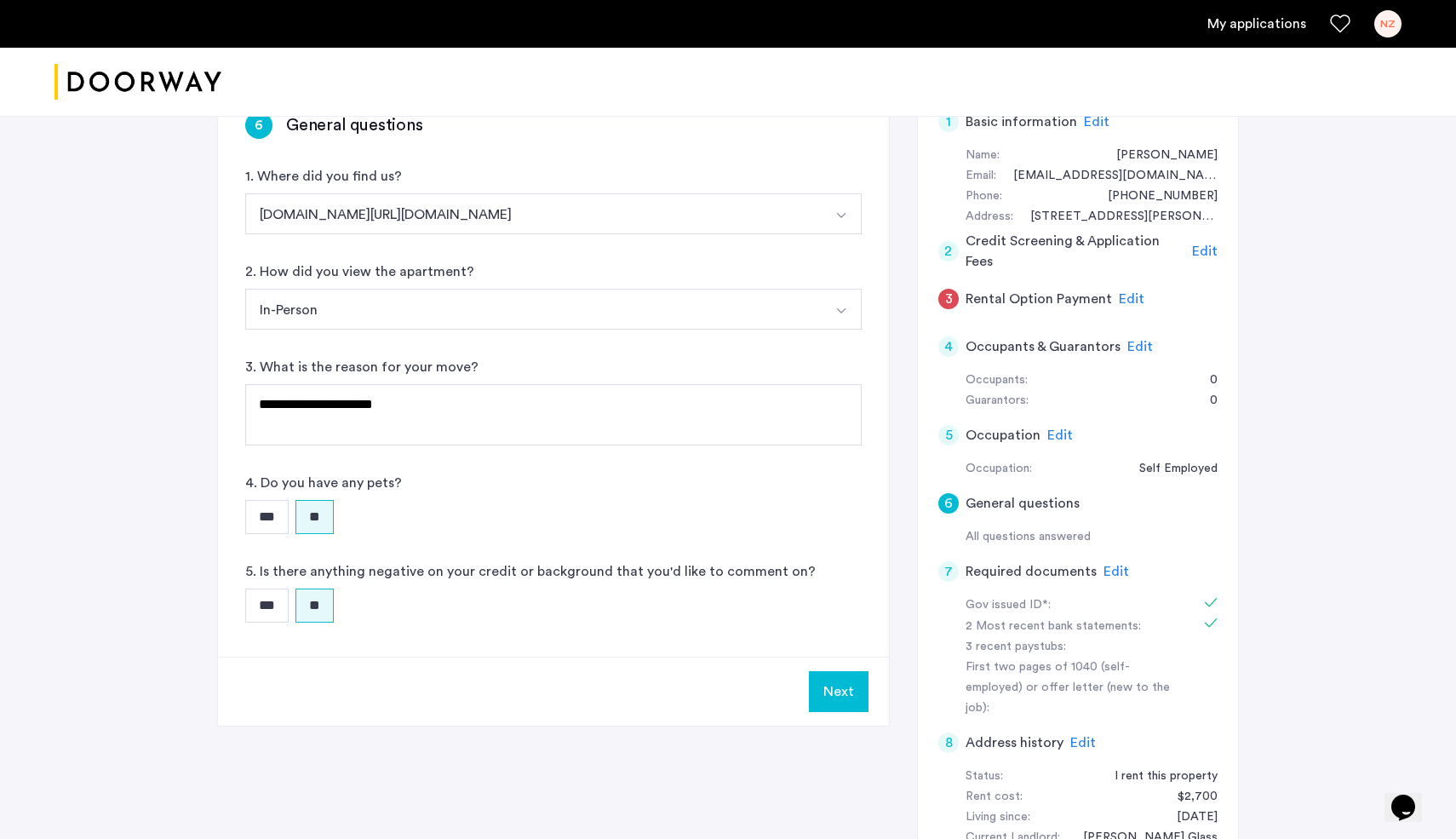
scroll to position [177, 0]
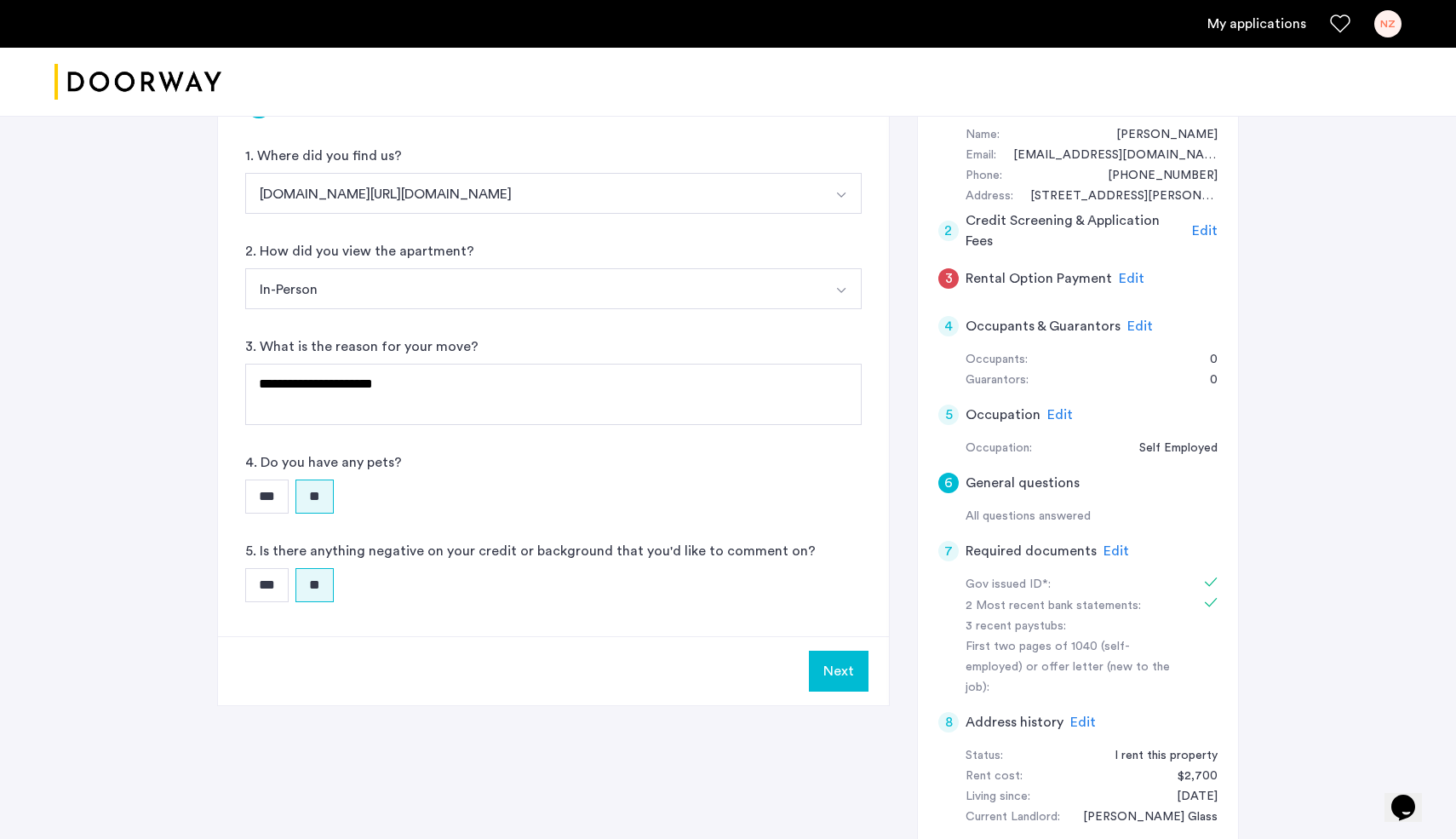
click at [843, 666] on button "Next" at bounding box center [839, 671] width 59 height 41
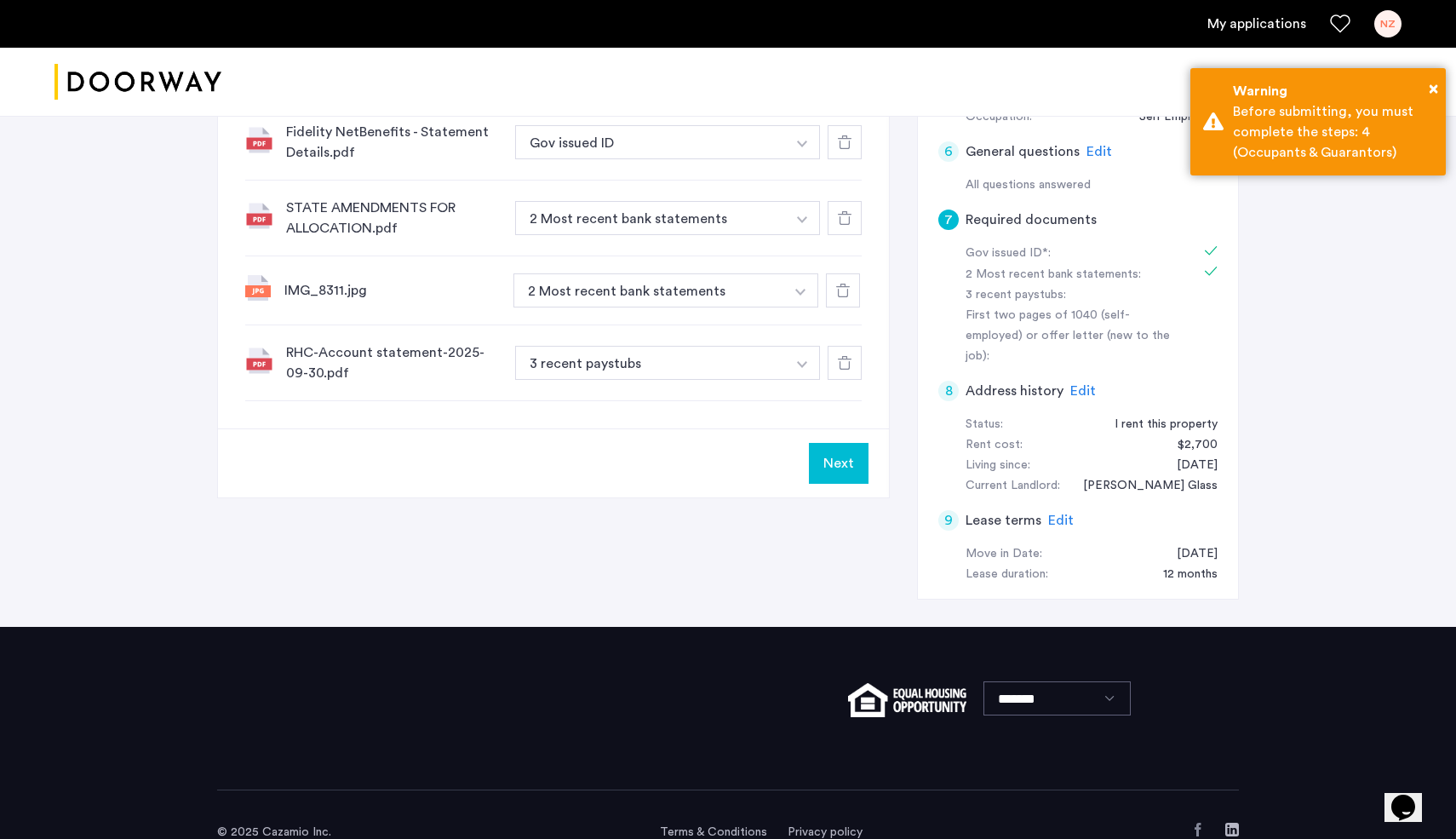
scroll to position [521, 0]
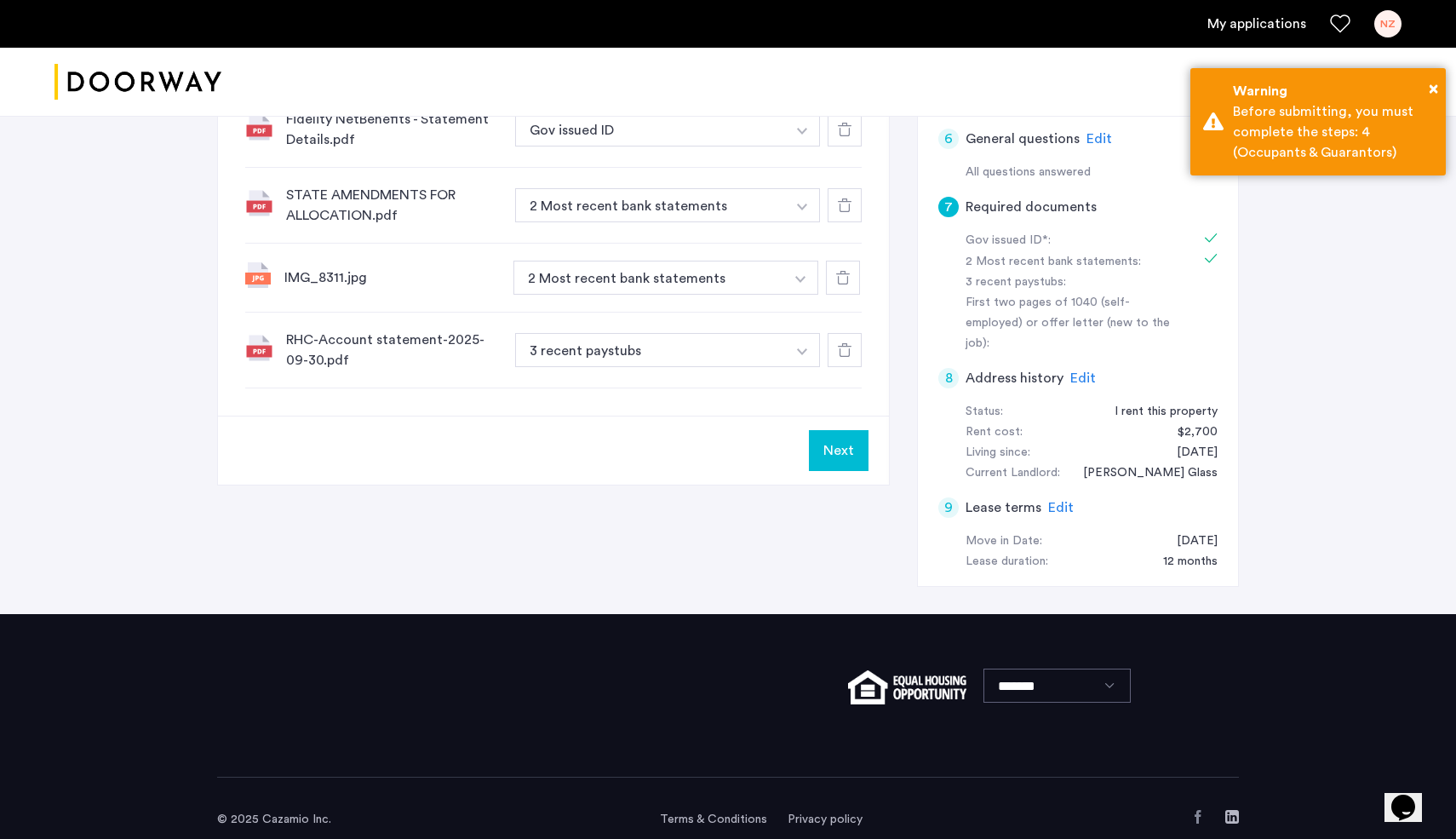
click at [837, 442] on button "Next" at bounding box center [839, 450] width 59 height 41
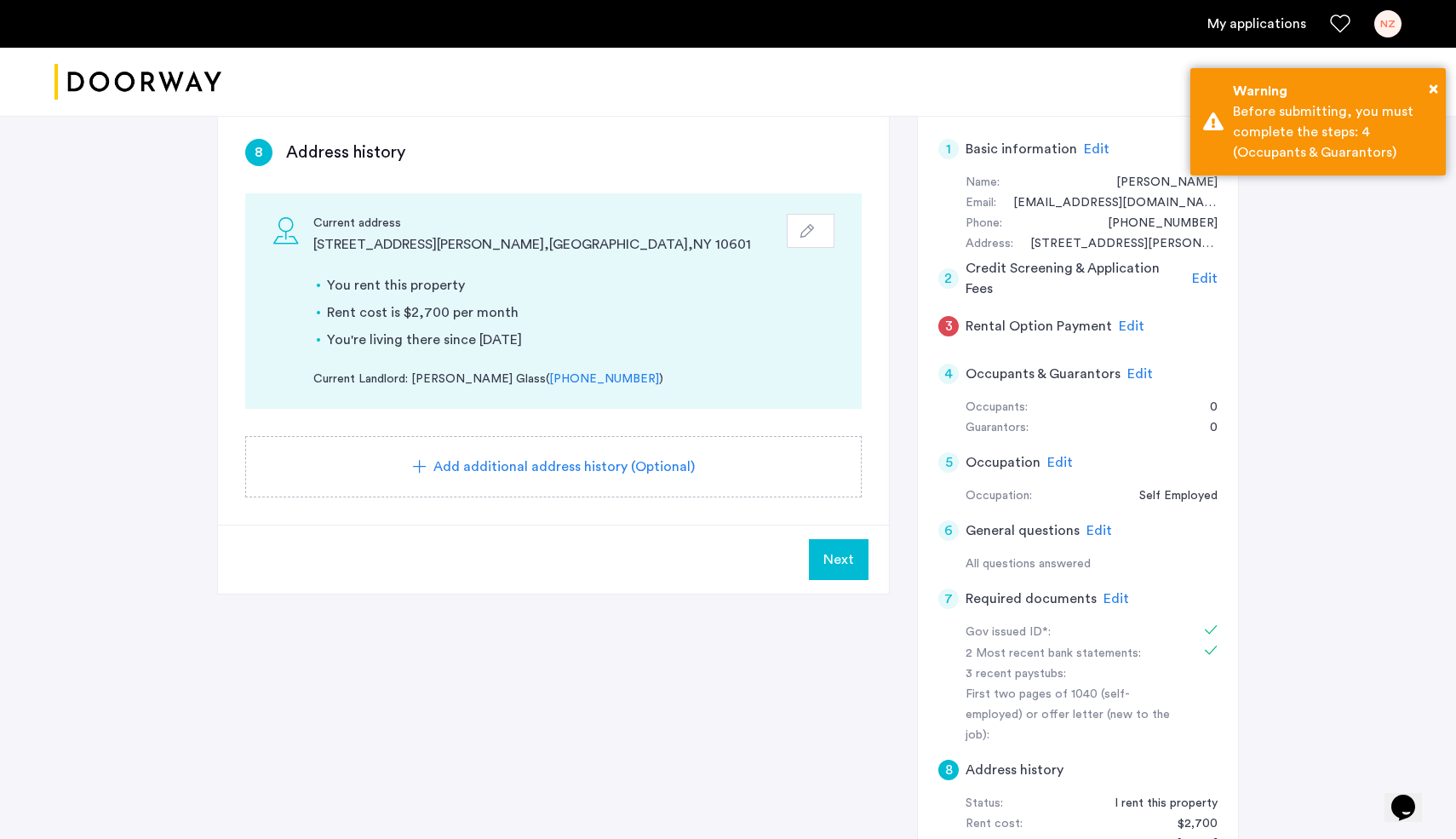
scroll to position [139, 0]
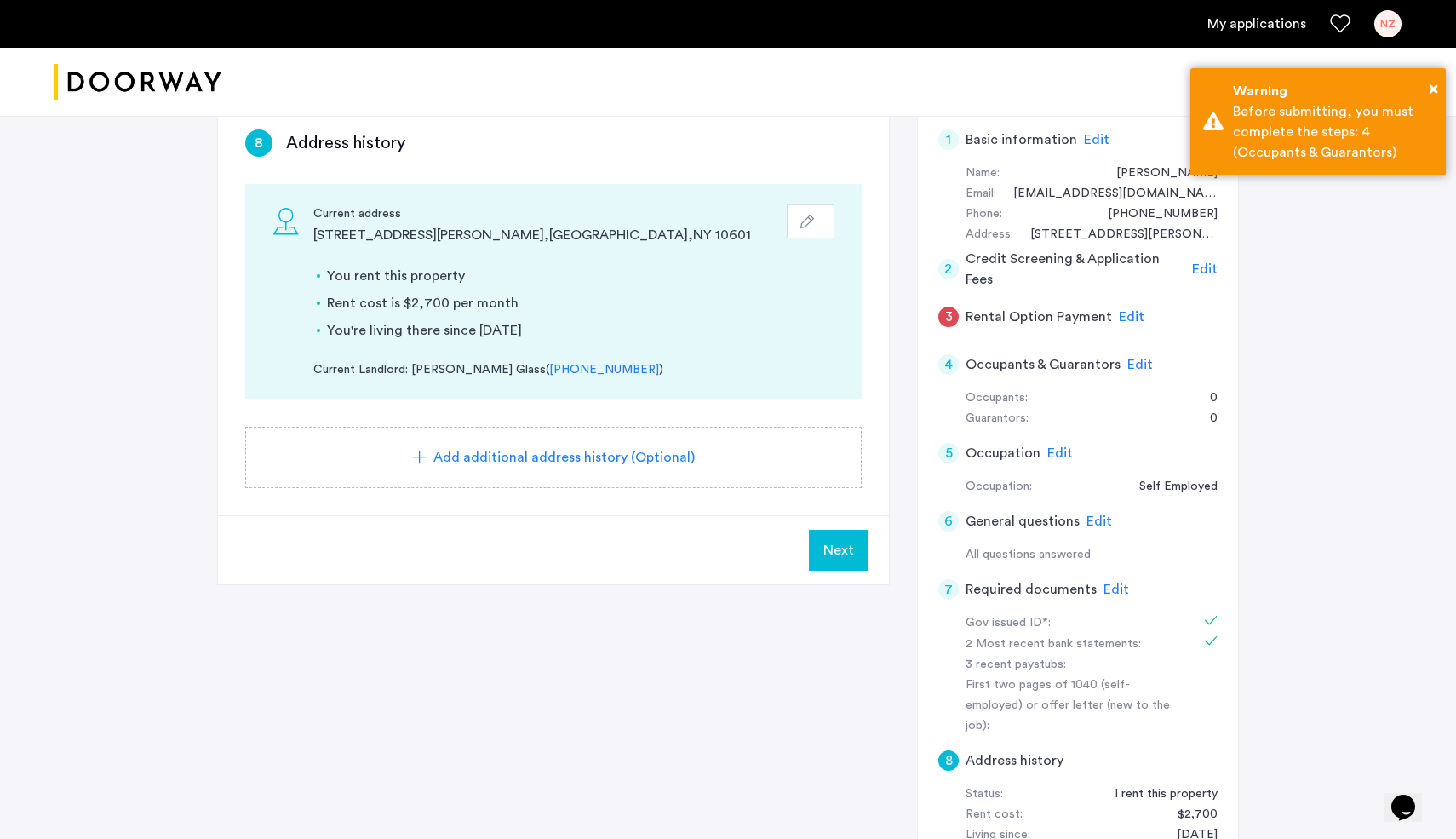
click at [1057, 454] on span "Edit" at bounding box center [1060, 453] width 25 height 14
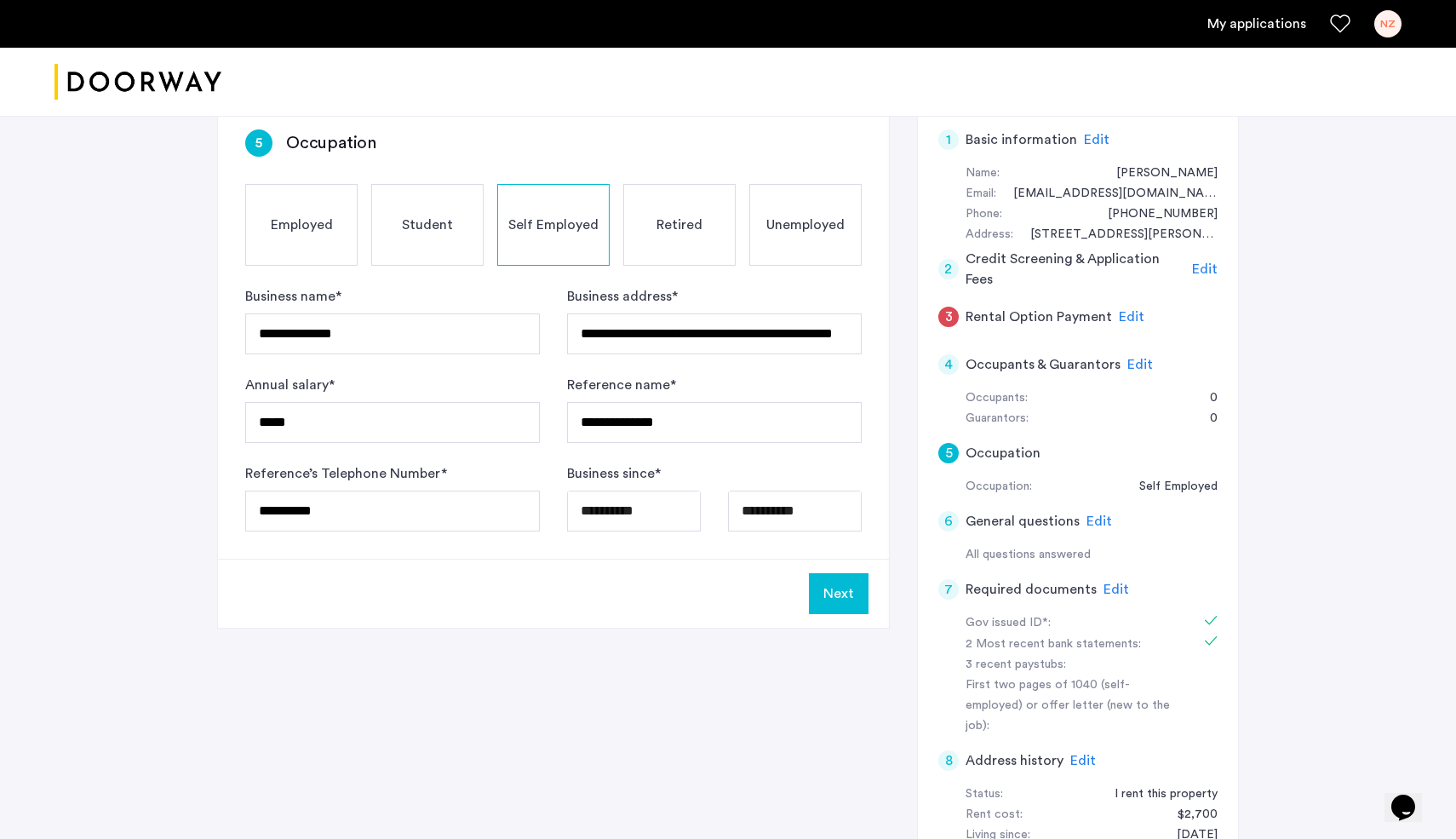
click at [1128, 363] on span "Edit" at bounding box center [1140, 365] width 25 height 14
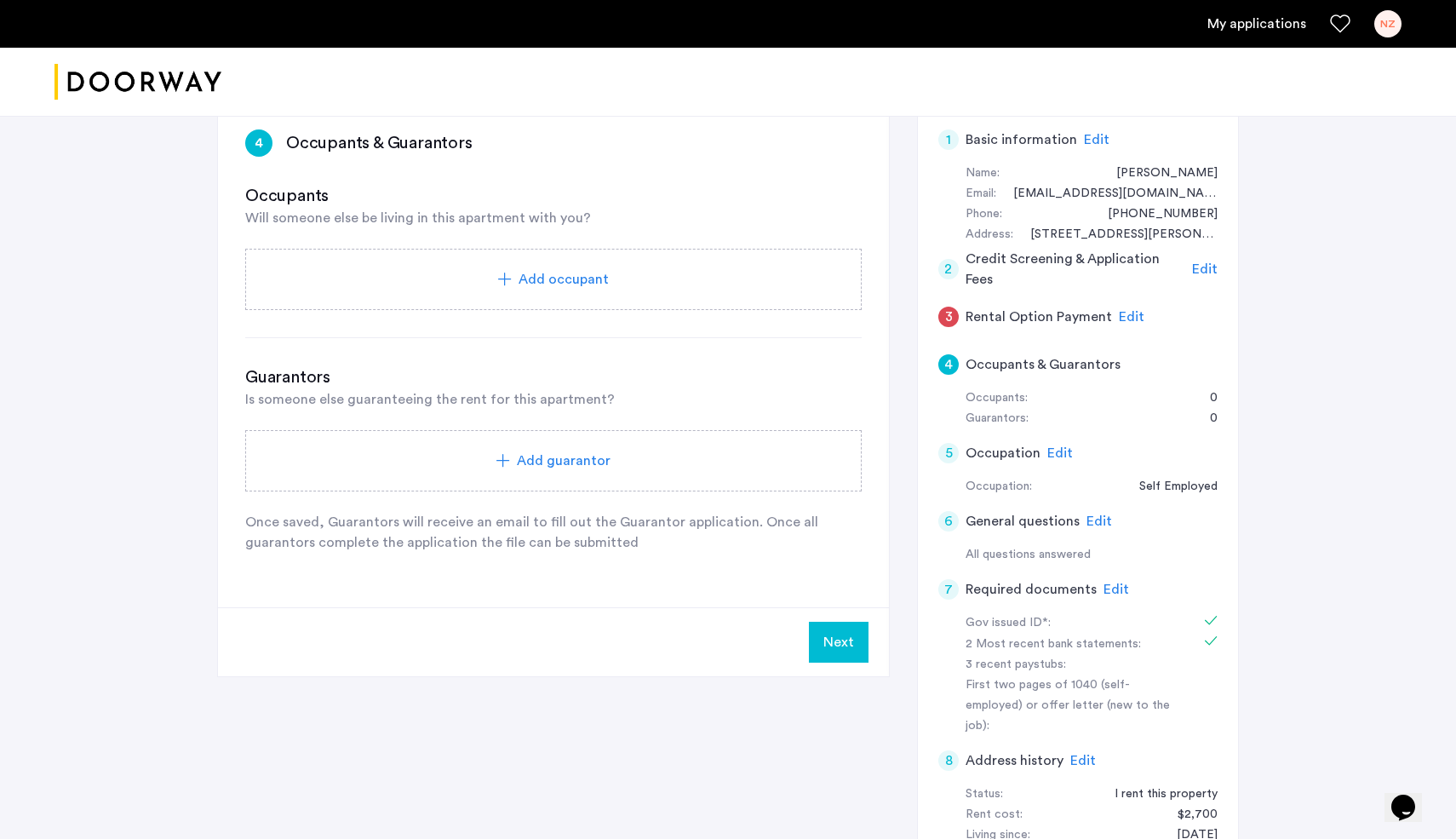
click at [846, 650] on button "Next" at bounding box center [839, 641] width 59 height 41
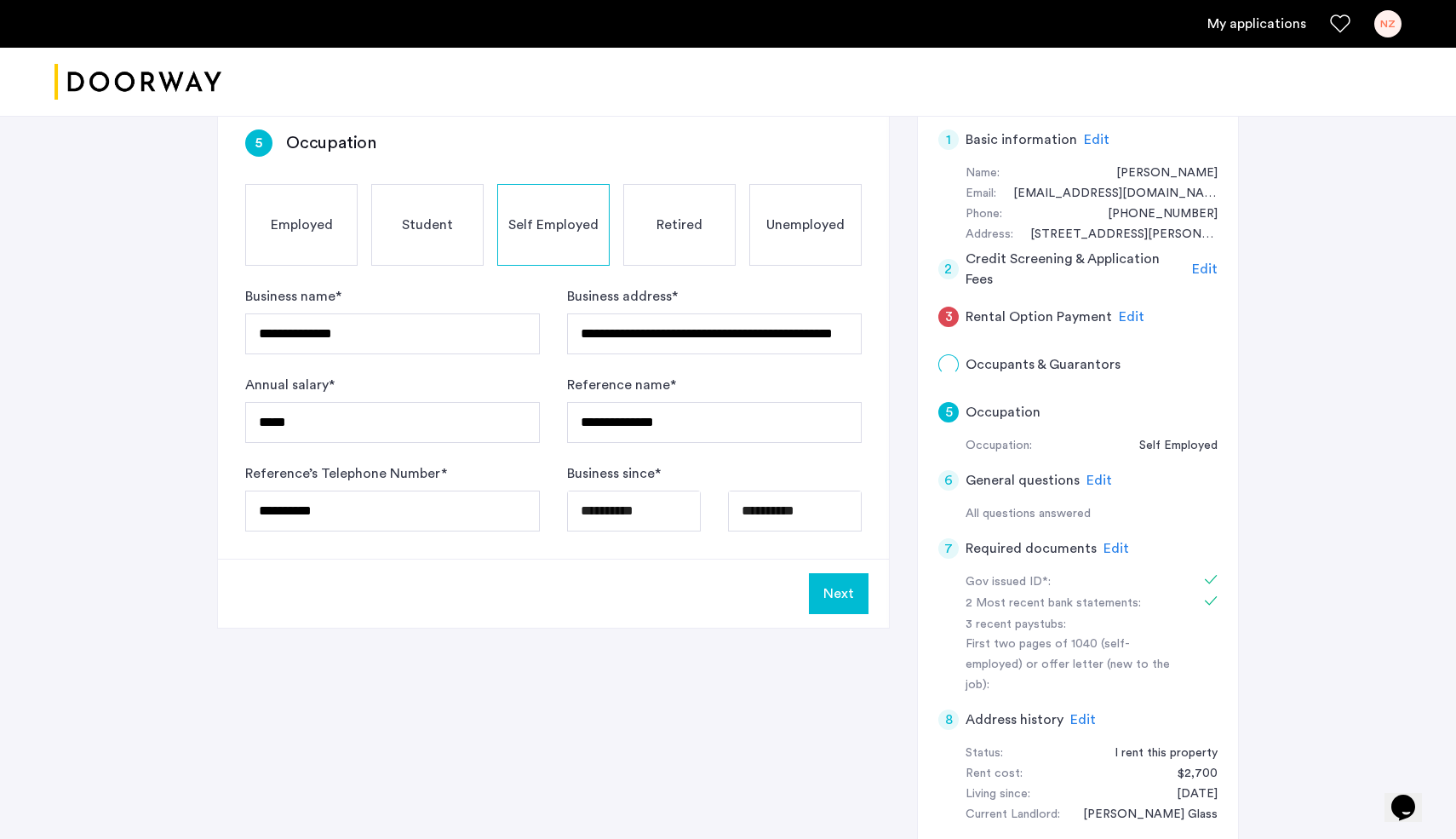
scroll to position [0, 0]
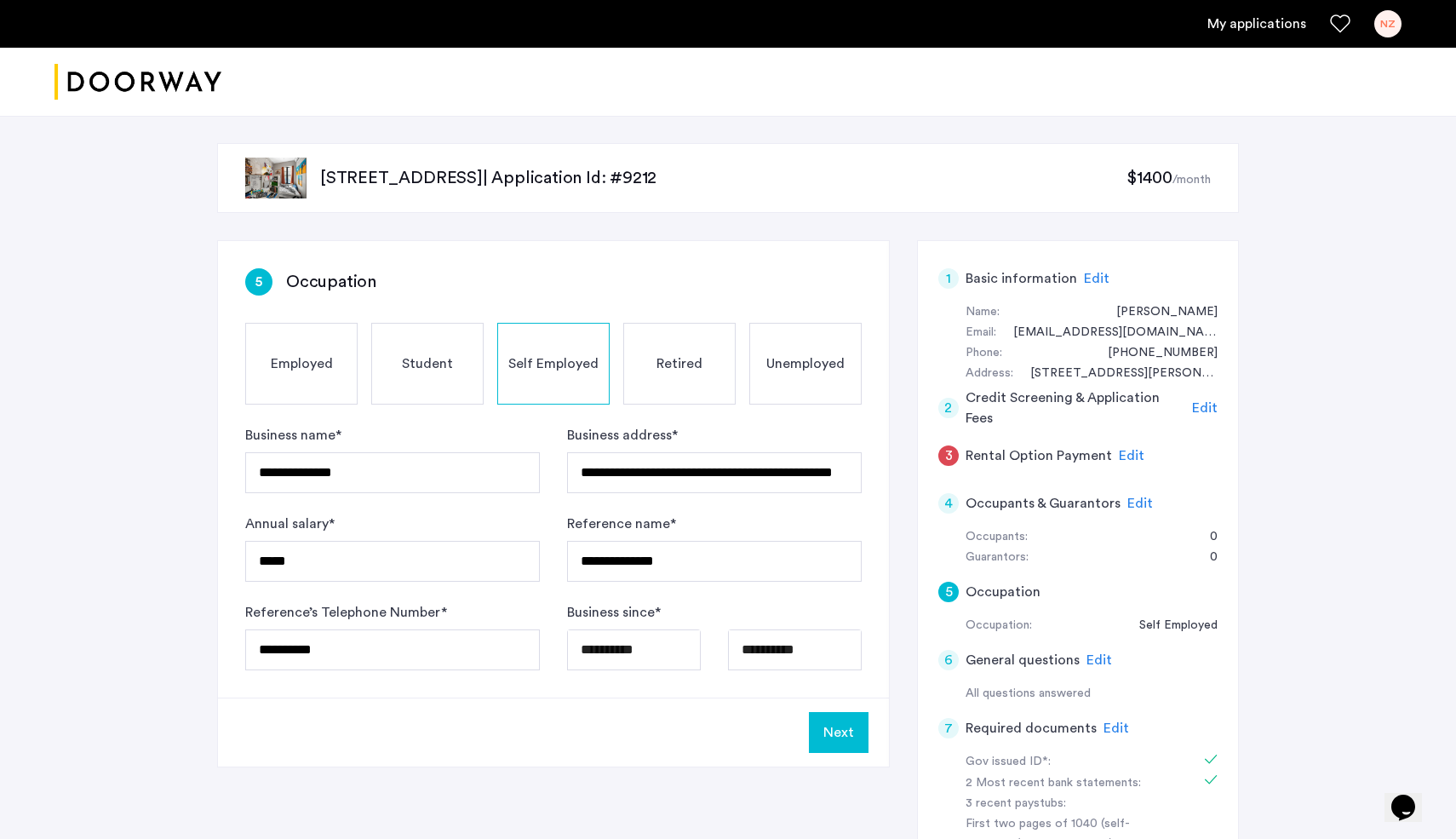
click at [836, 726] on button "Next" at bounding box center [839, 732] width 59 height 41
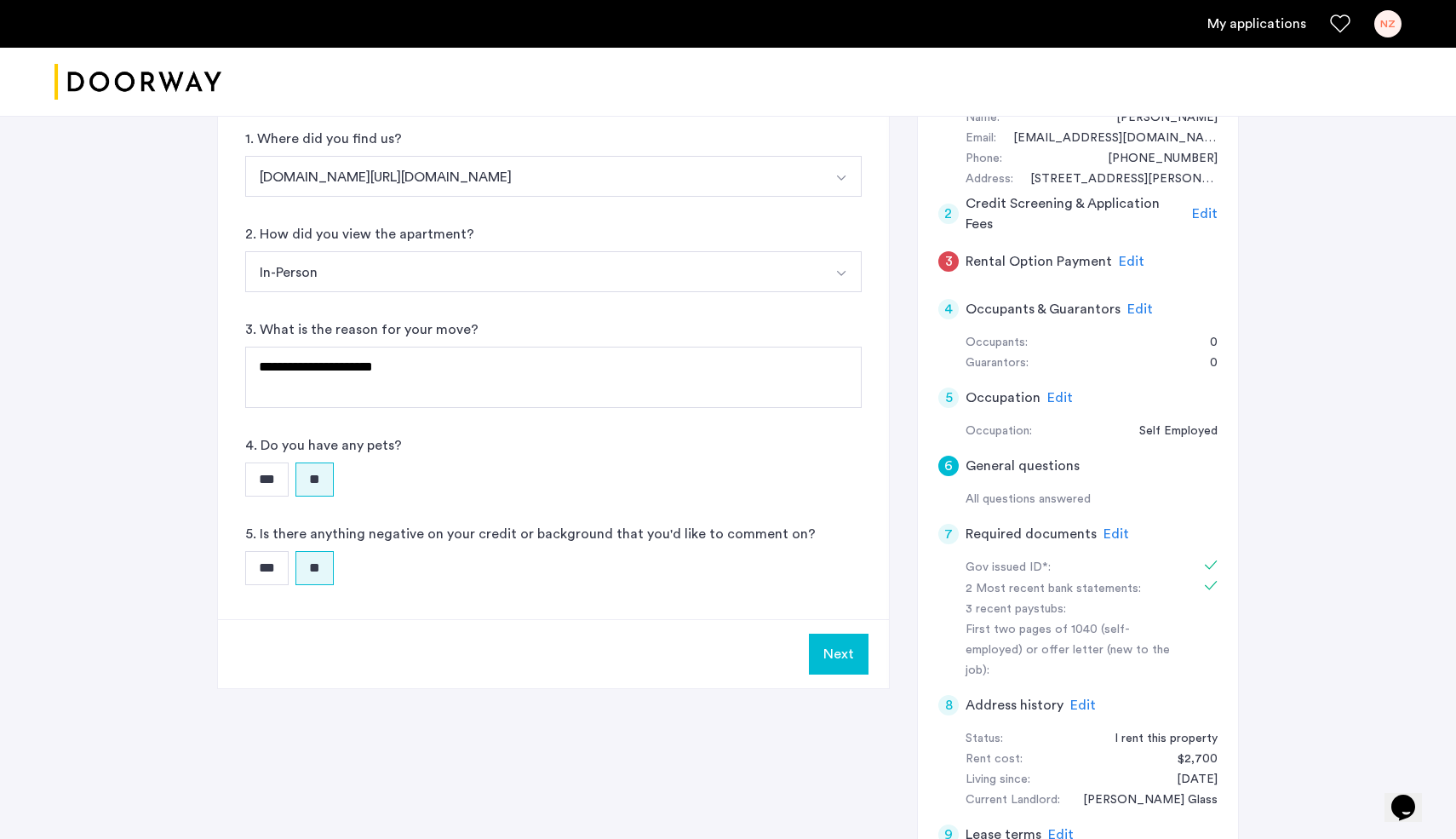
scroll to position [279, 0]
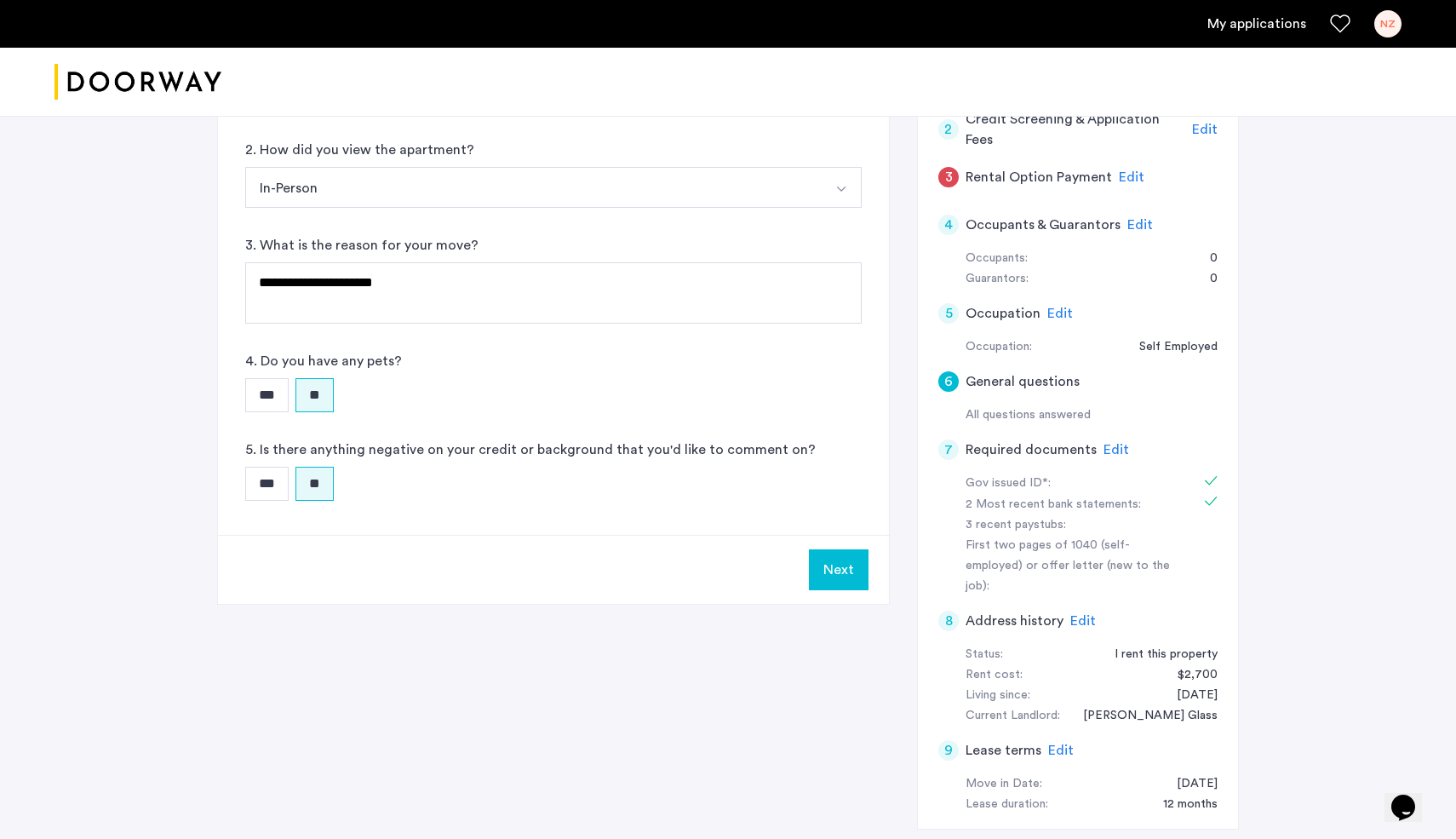
click at [838, 554] on button "Next" at bounding box center [839, 569] width 59 height 41
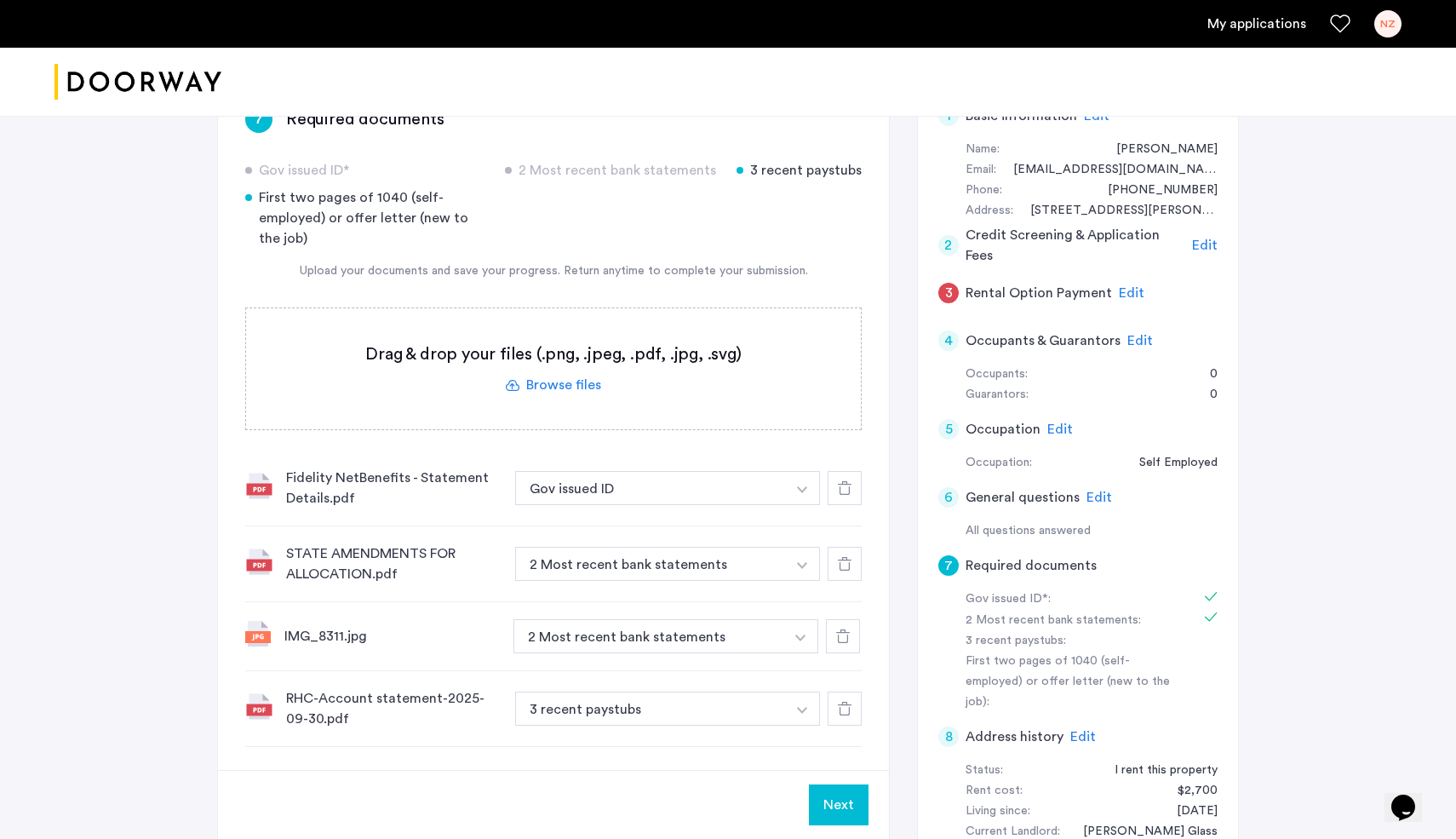
scroll to position [218, 0]
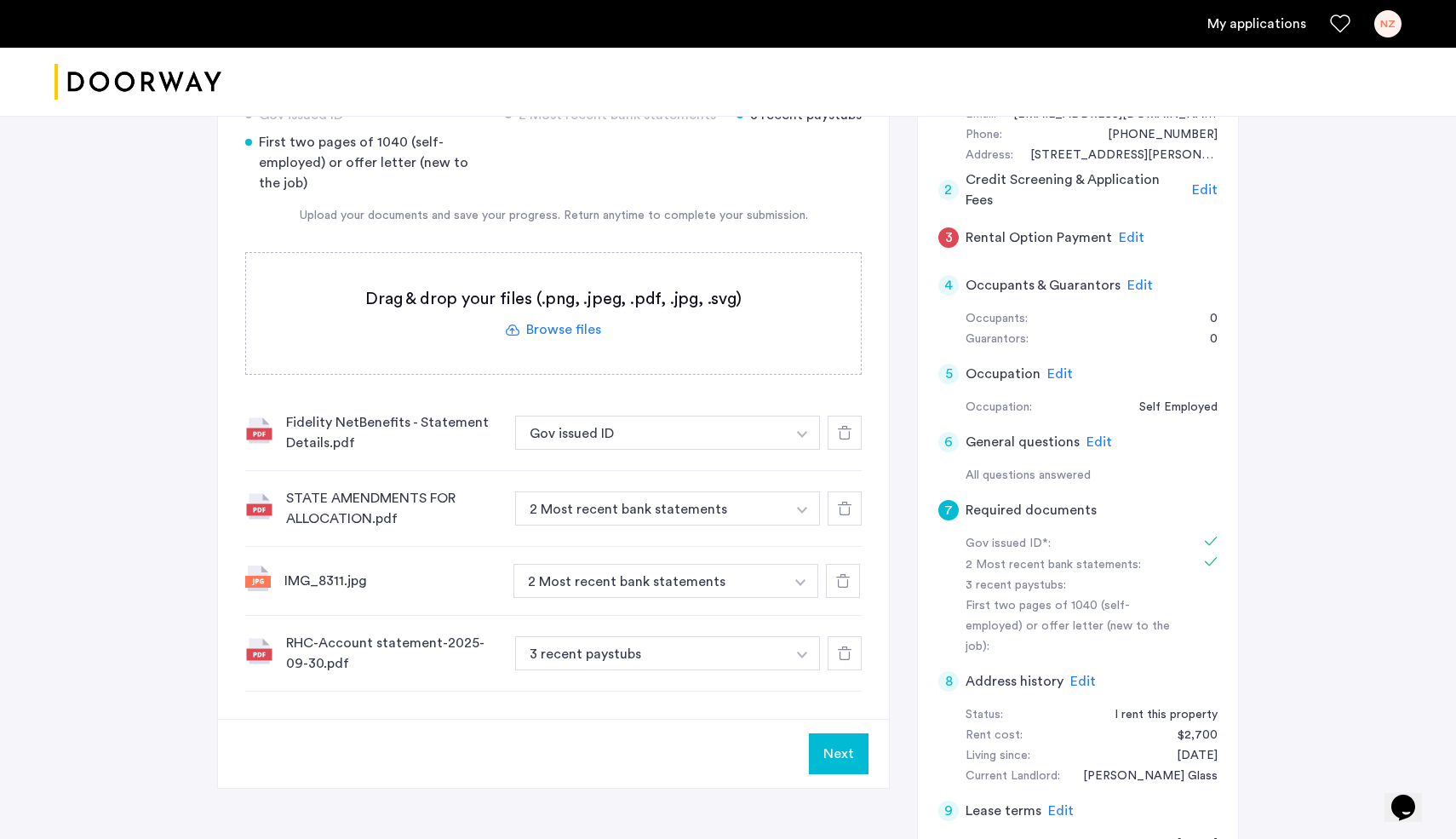
click at [823, 749] on button "Next" at bounding box center [839, 754] width 59 height 41
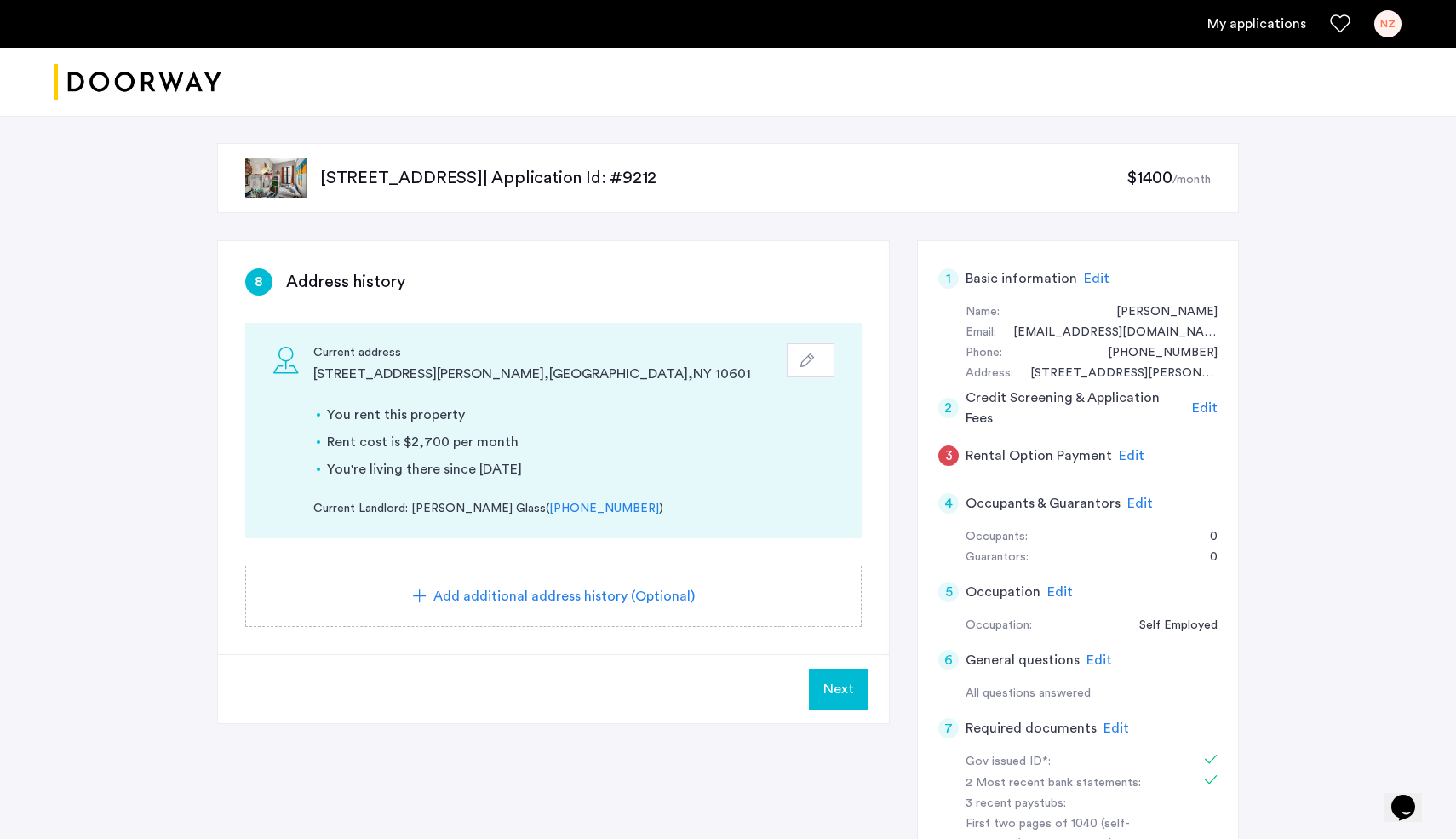
click at [838, 691] on span "Next" at bounding box center [838, 688] width 30 height 20
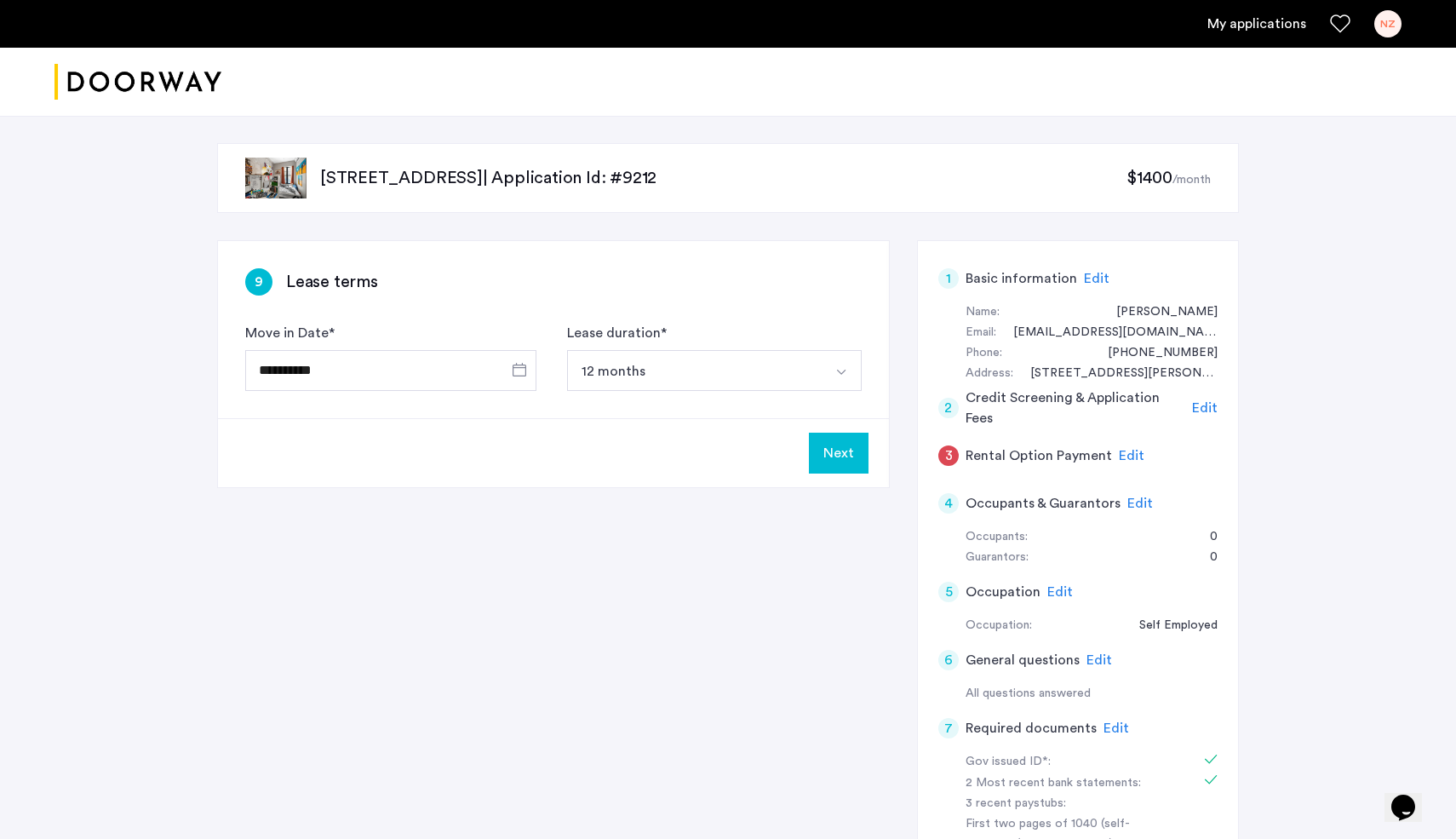
click at [851, 474] on div "Next" at bounding box center [553, 452] width 671 height 69
click at [846, 444] on button "Next" at bounding box center [839, 453] width 59 height 41
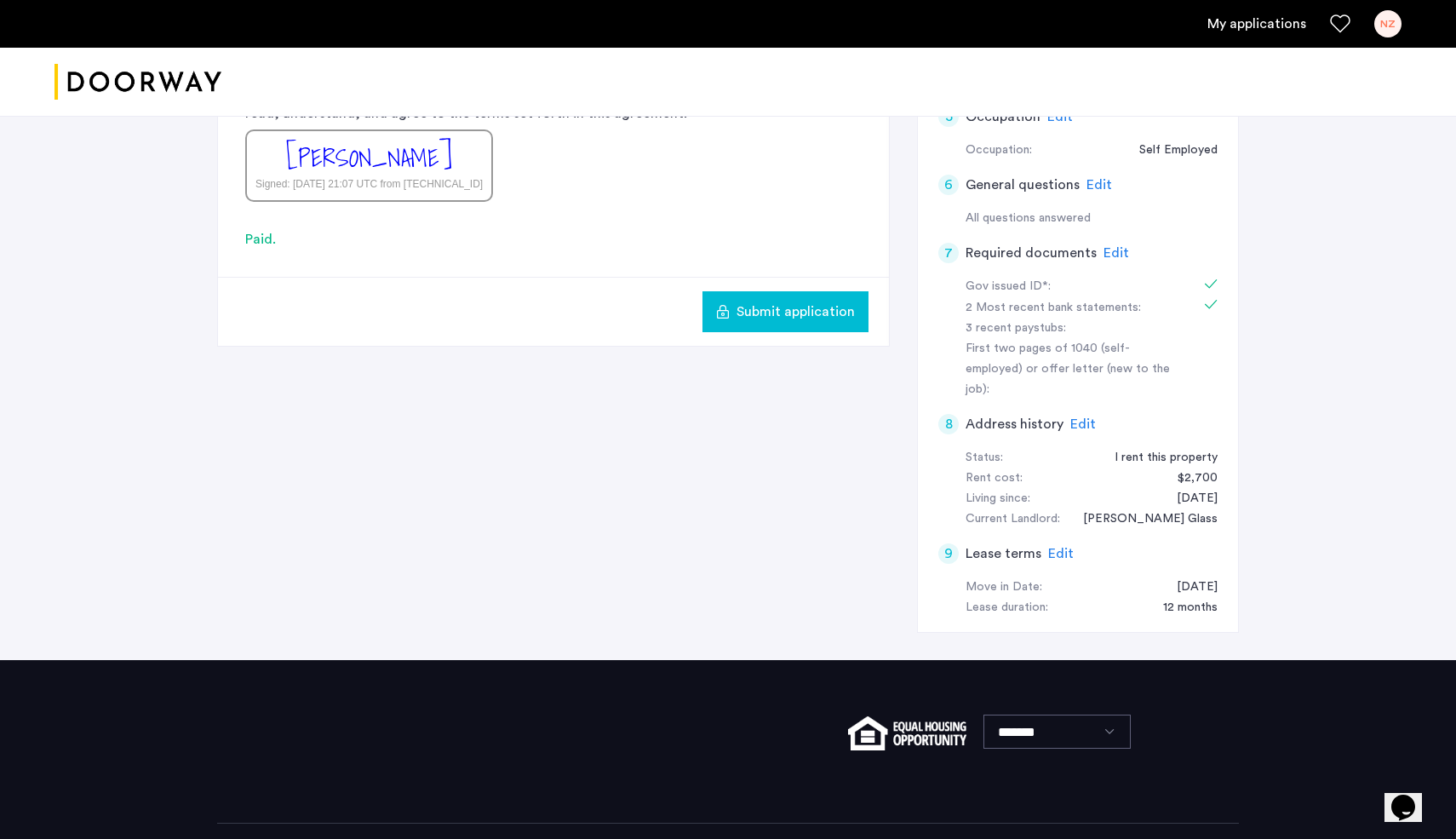
scroll to position [521, 0]
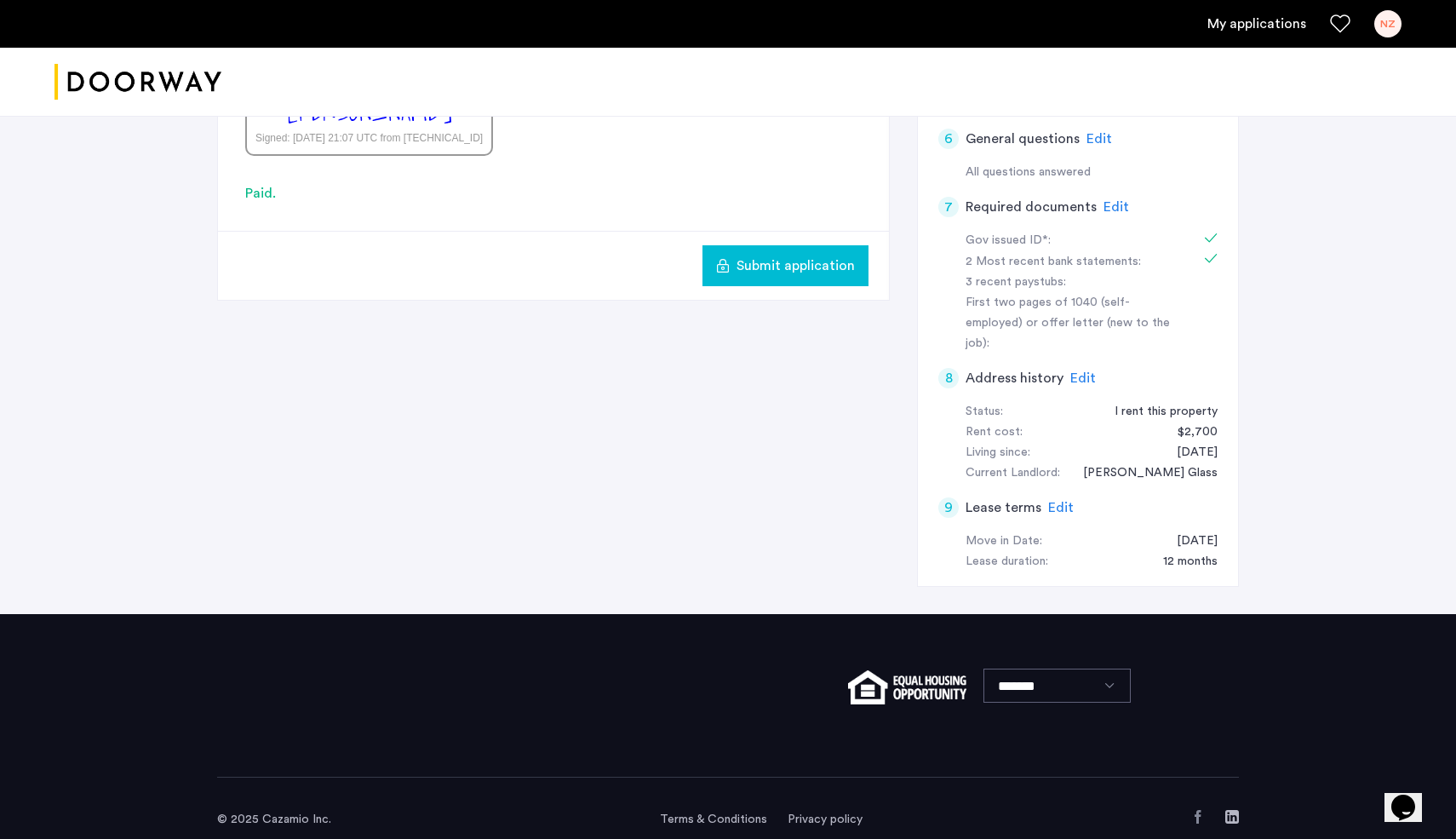
click at [841, 267] on span "Submit application" at bounding box center [796, 265] width 119 height 20
